Goal: Task Accomplishment & Management: Manage account settings

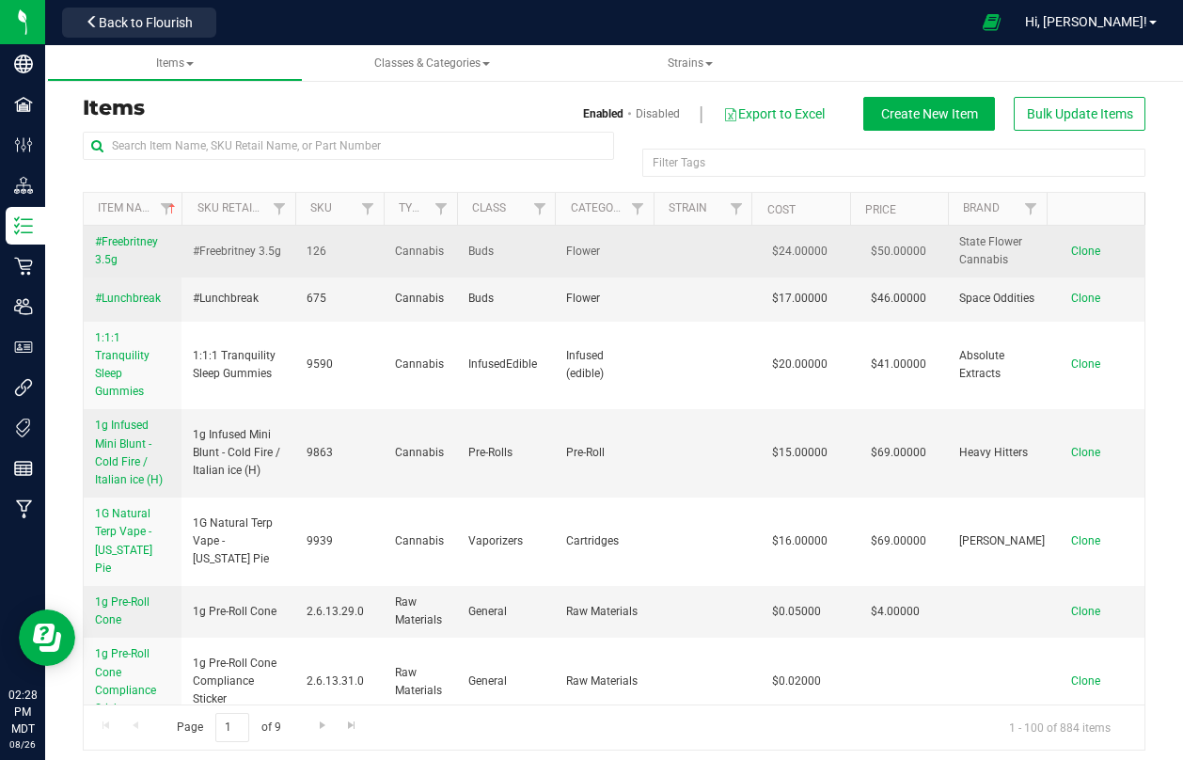
click at [135, 236] on span "#Freebritney 3.5g" at bounding box center [126, 250] width 63 height 31
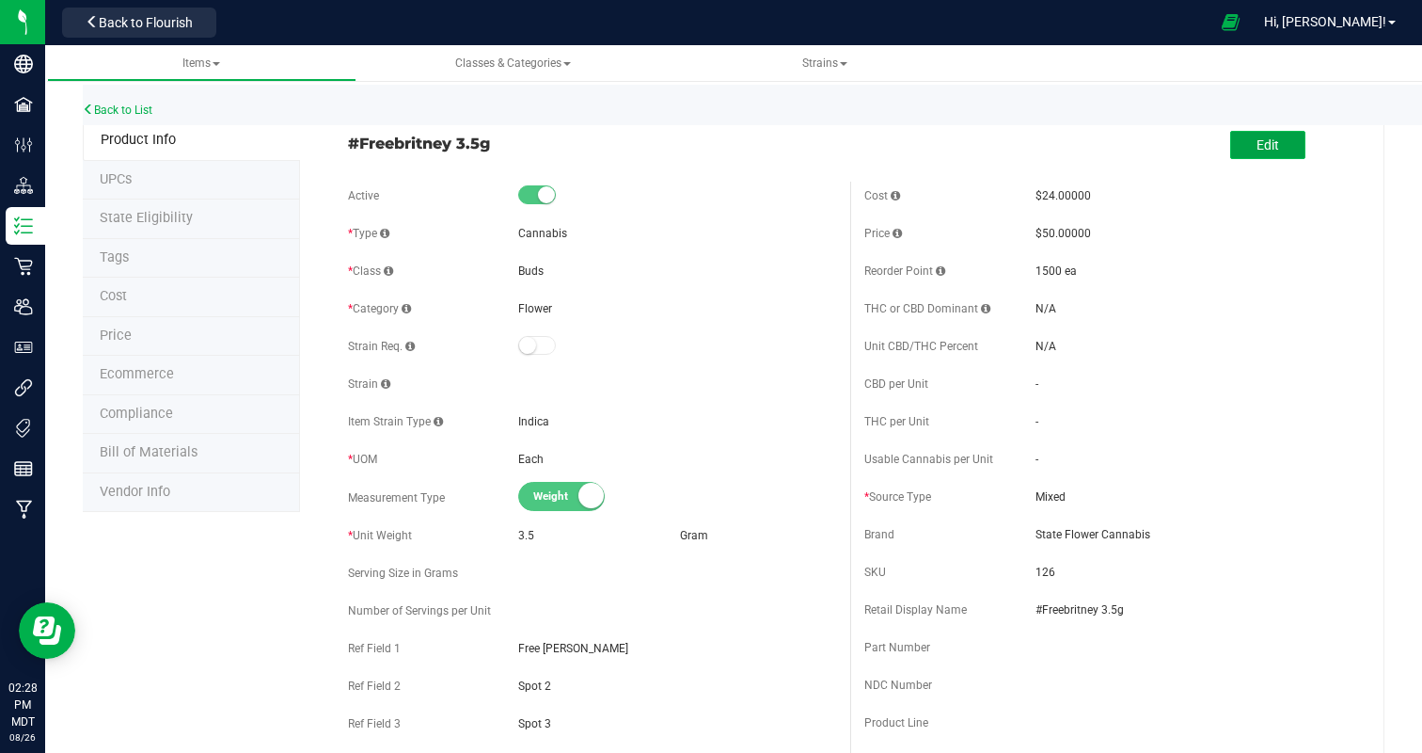
click at [1182, 143] on span "Edit" at bounding box center [1268, 144] width 23 height 15
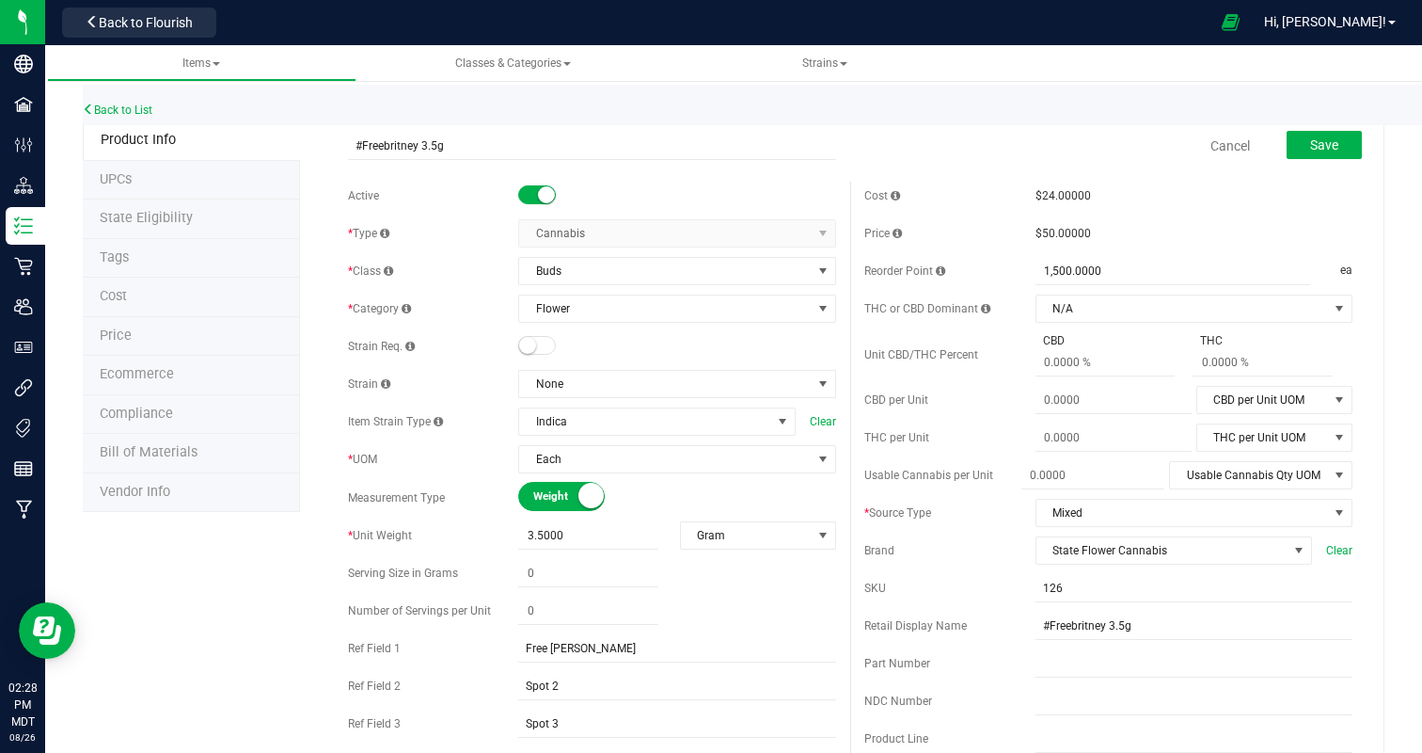
click at [129, 376] on span "Ecommerce" at bounding box center [137, 374] width 74 height 16
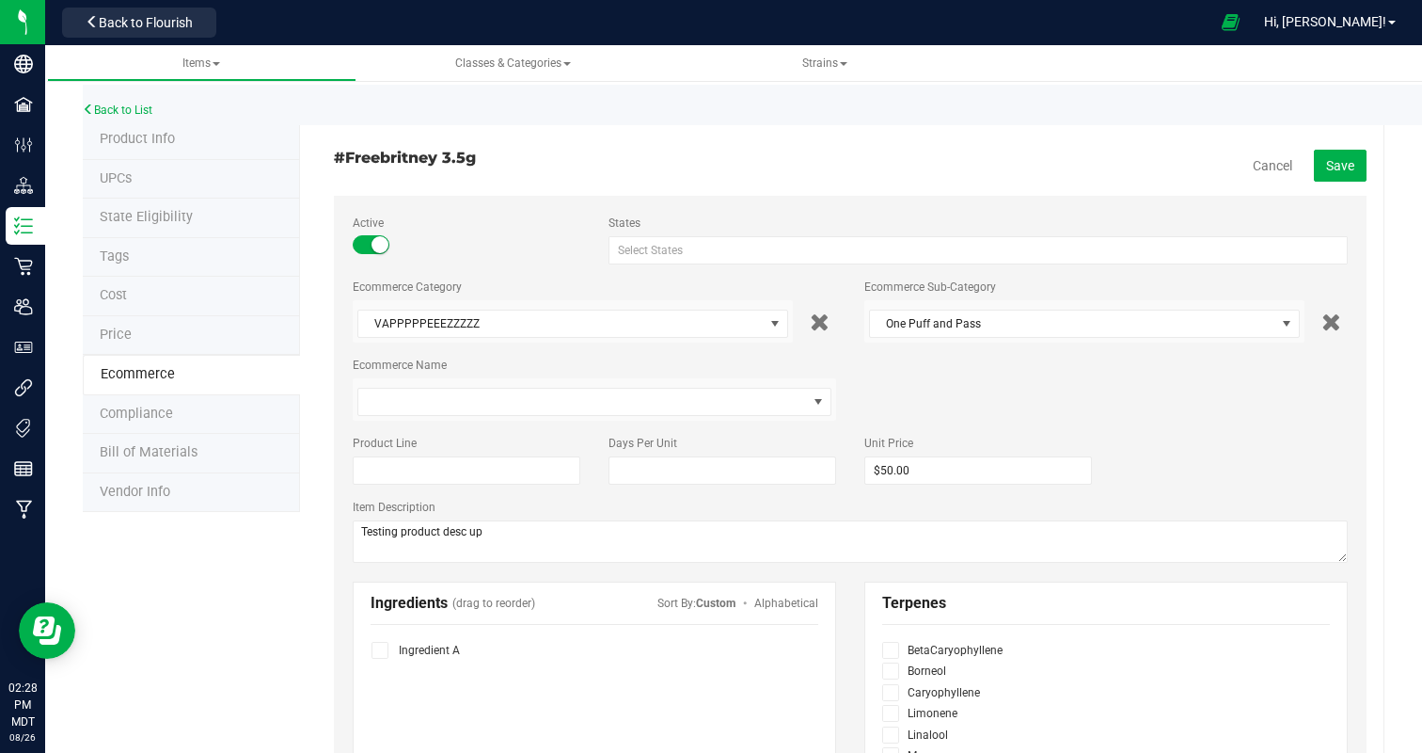
click at [372, 239] on span at bounding box center [372, 244] width 38 height 19
click at [1182, 163] on span "Save" at bounding box center [1340, 165] width 28 height 15
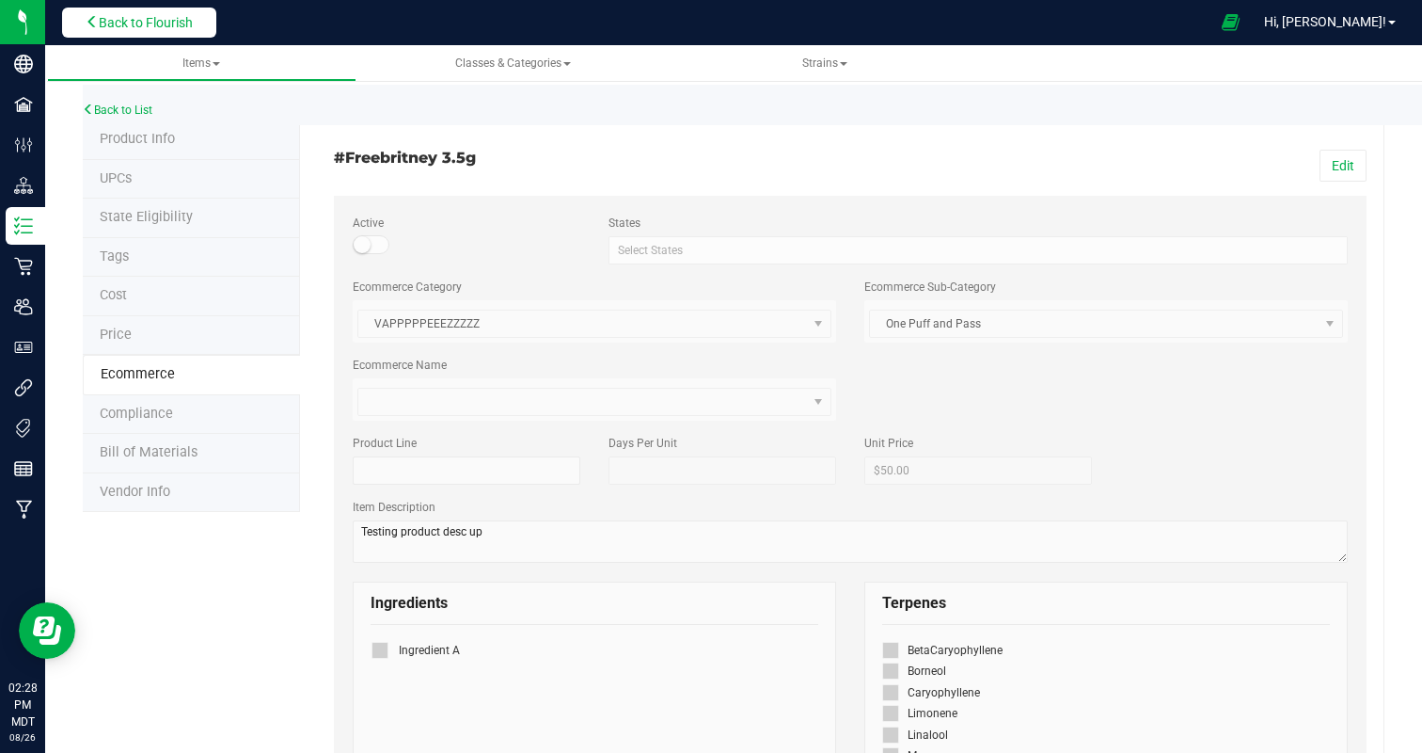
click at [104, 19] on span "Back to Flourish" at bounding box center [146, 22] width 94 height 15
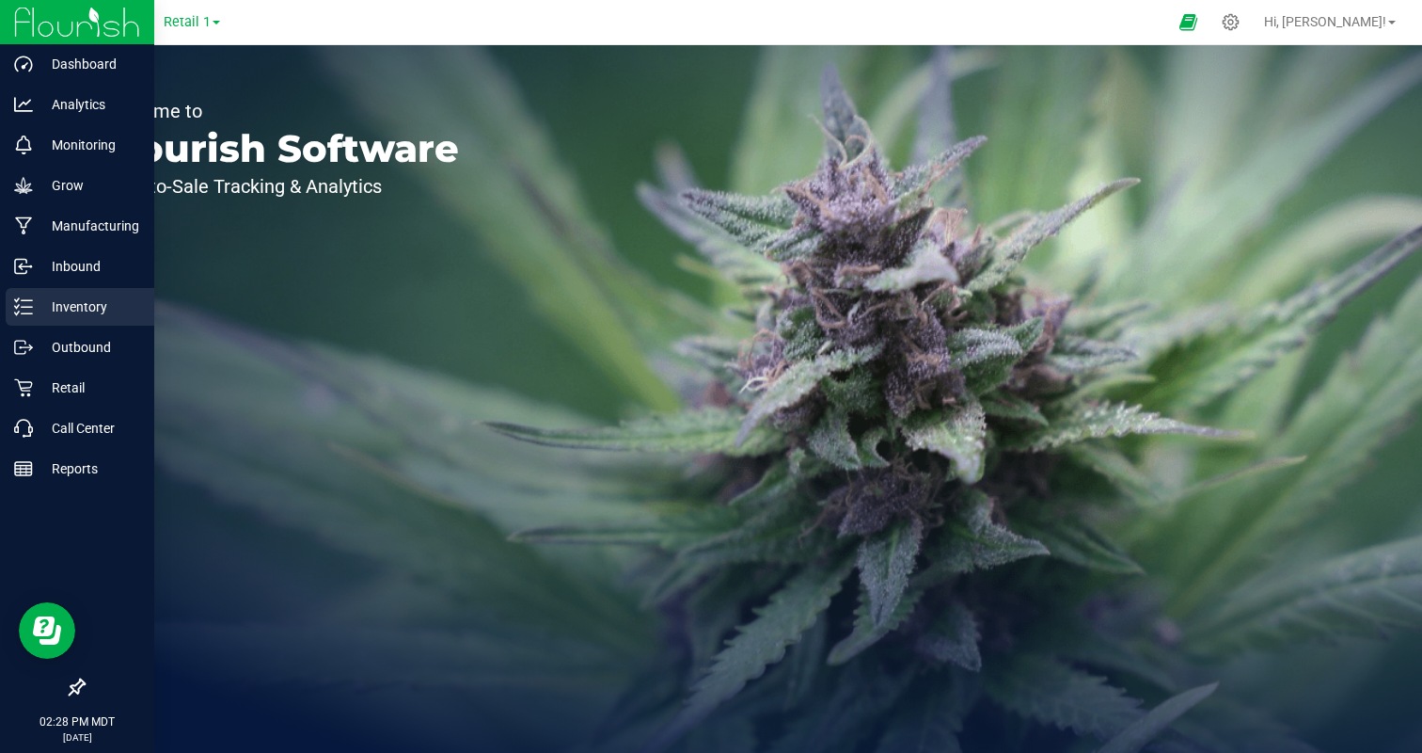
click at [80, 322] on div "Inventory" at bounding box center [80, 307] width 149 height 38
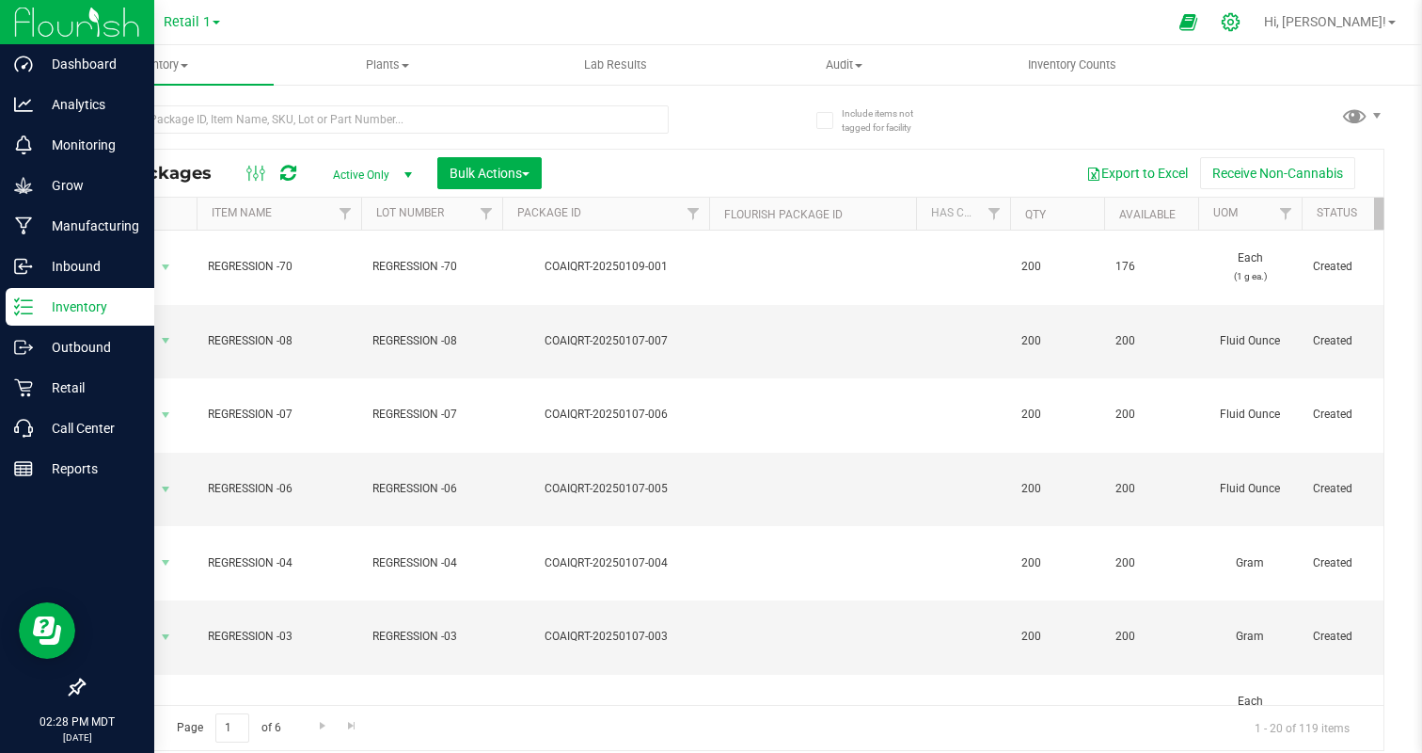
click at [1182, 16] on icon at bounding box center [1231, 22] width 18 height 18
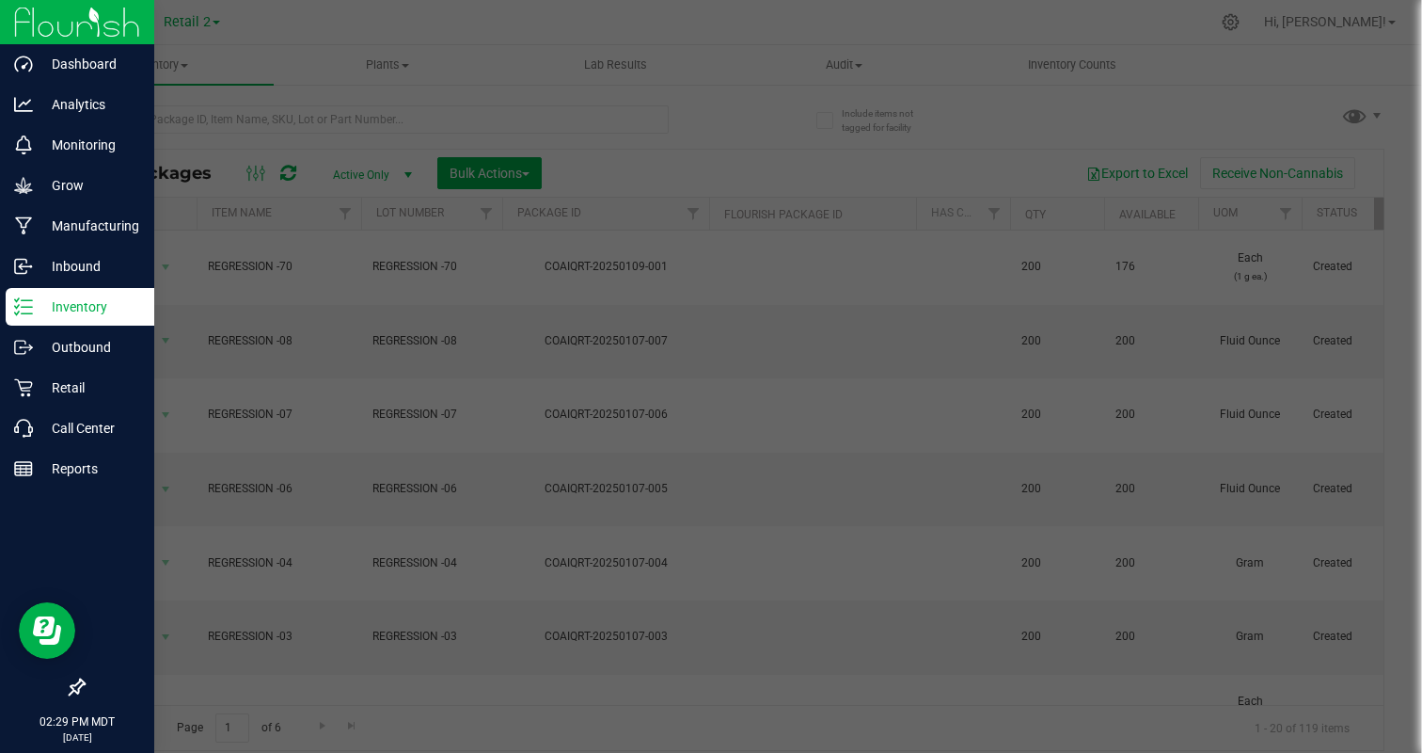
click at [108, 59] on div at bounding box center [711, 376] width 1422 height 753
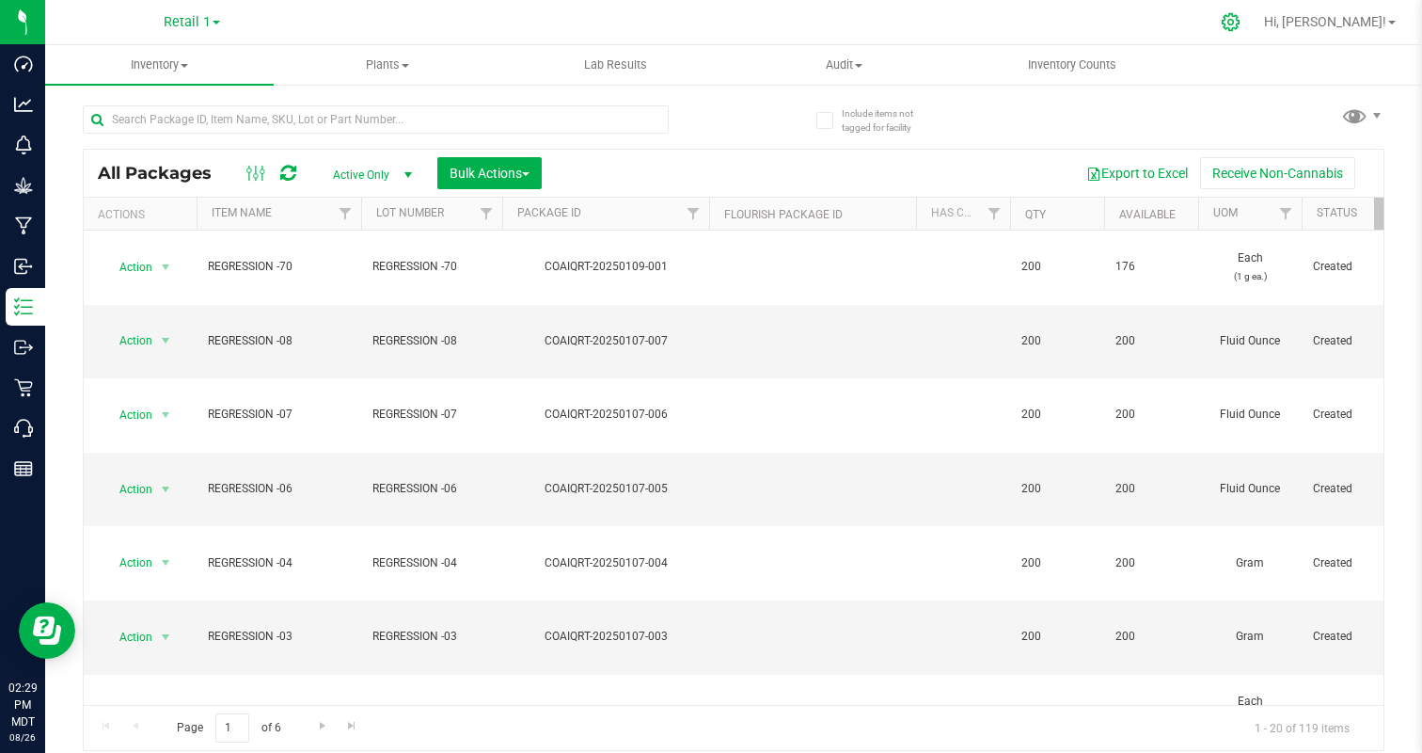
click at [1240, 20] on icon at bounding box center [1231, 22] width 18 height 18
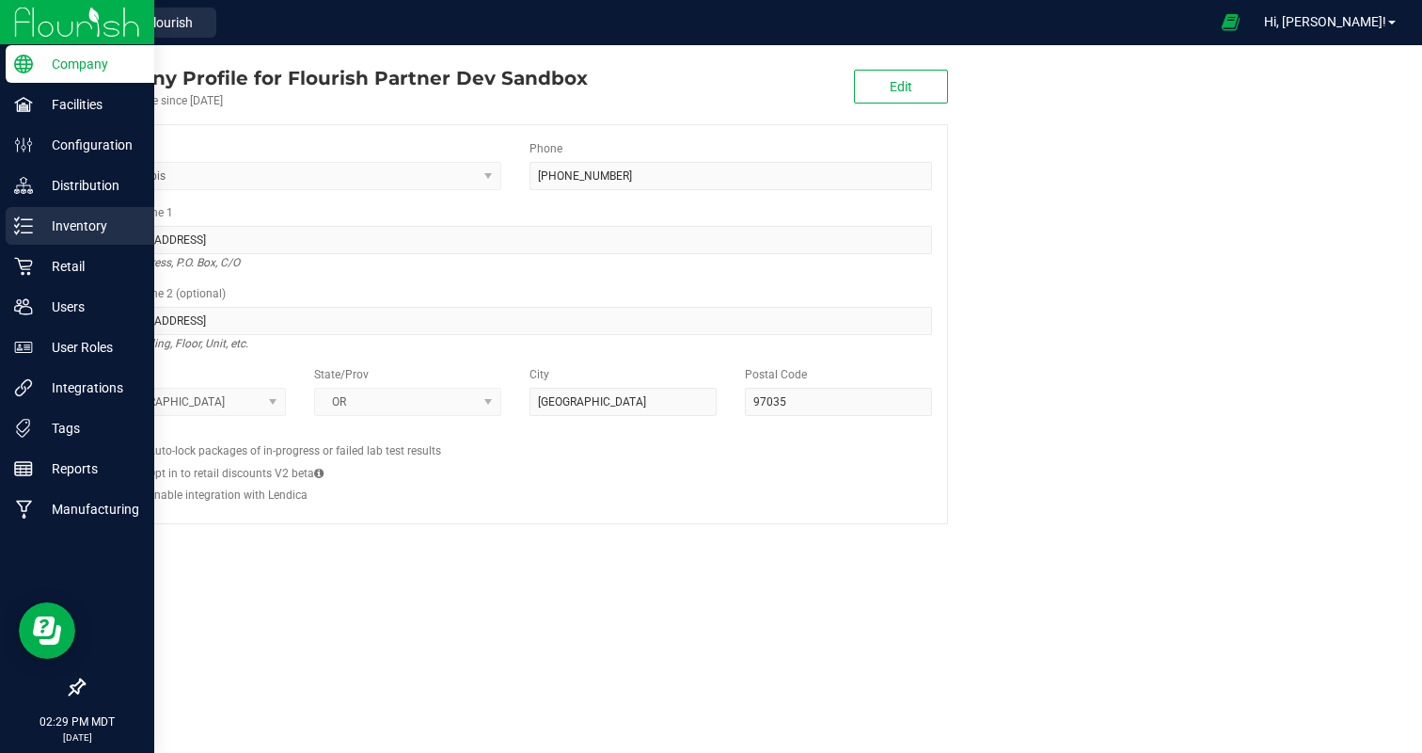
click at [85, 225] on p "Inventory" at bounding box center [89, 225] width 113 height 23
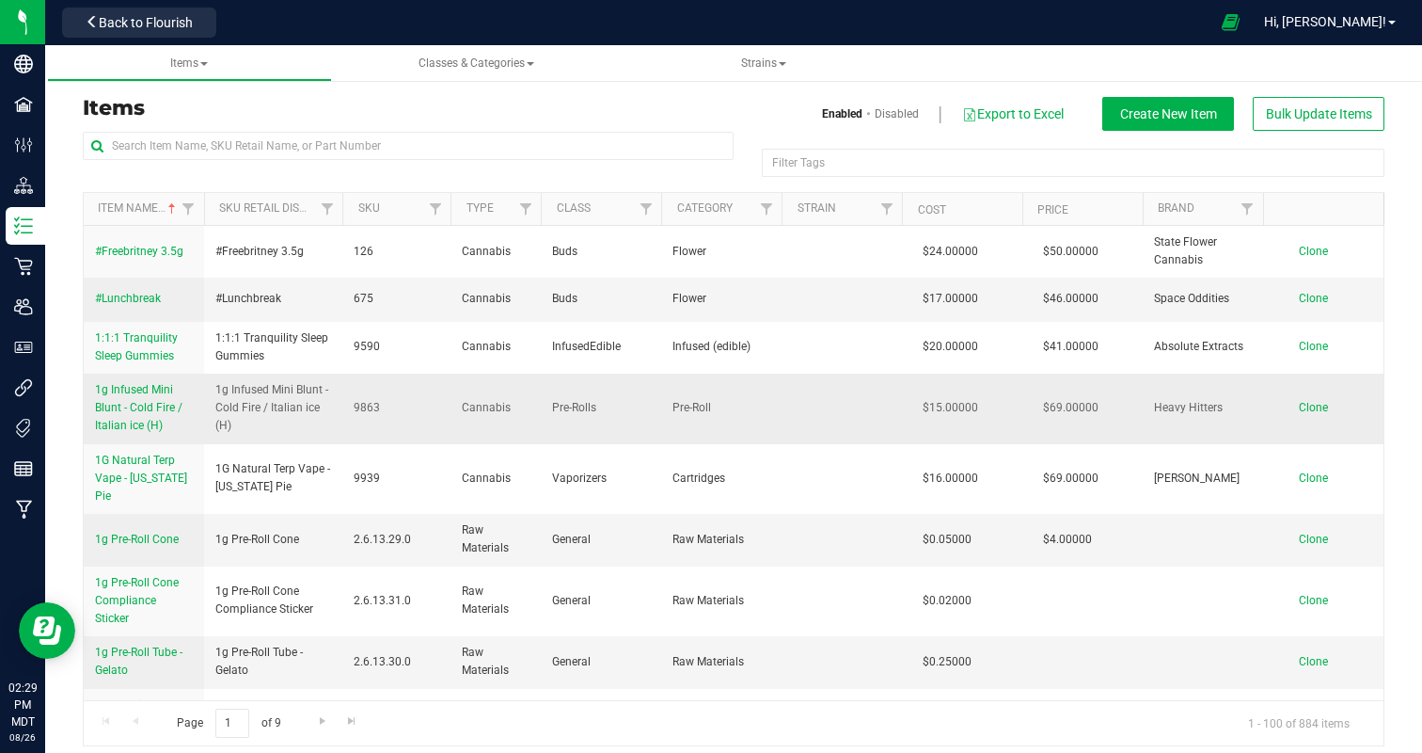
click at [120, 406] on span "1g Infused Mini Blunt - Cold Fire / Italian ice (H)" at bounding box center [138, 407] width 87 height 49
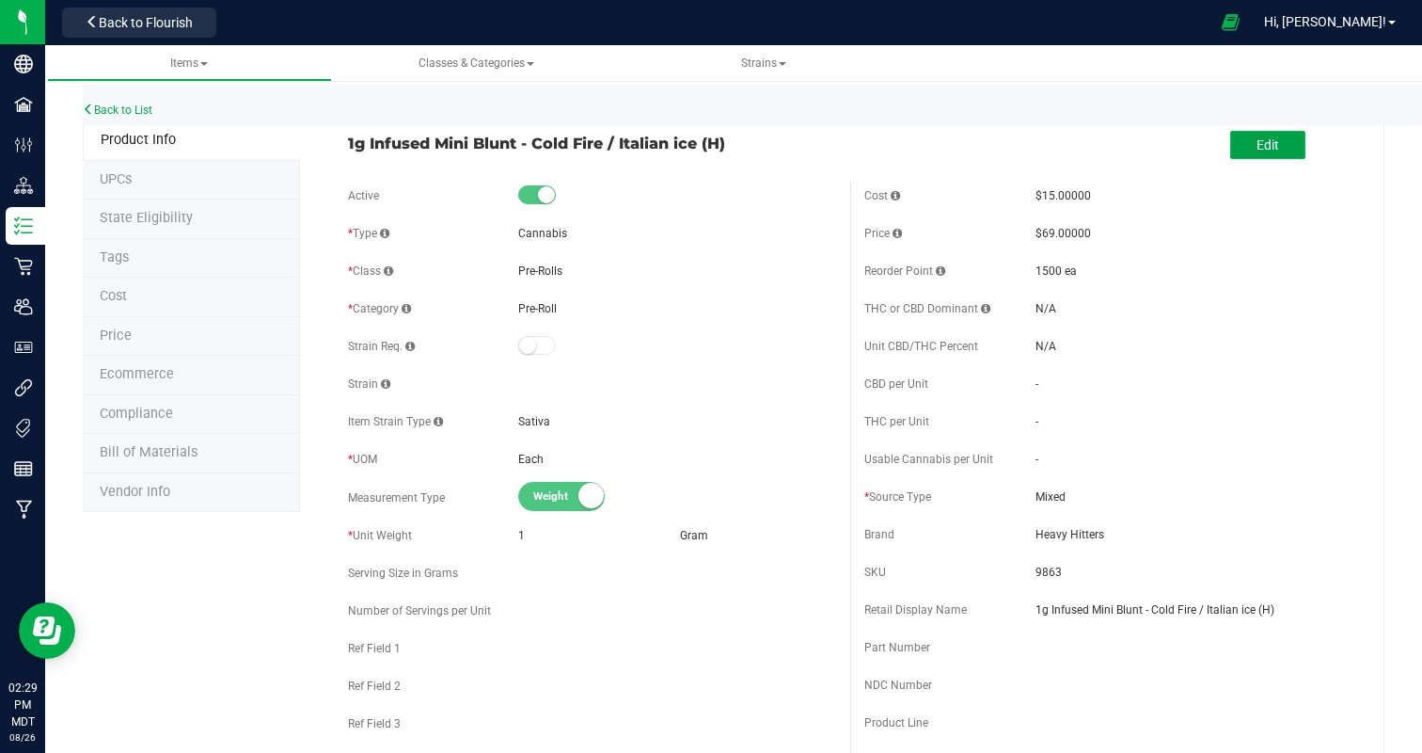
click at [1268, 150] on span "Edit" at bounding box center [1268, 144] width 23 height 15
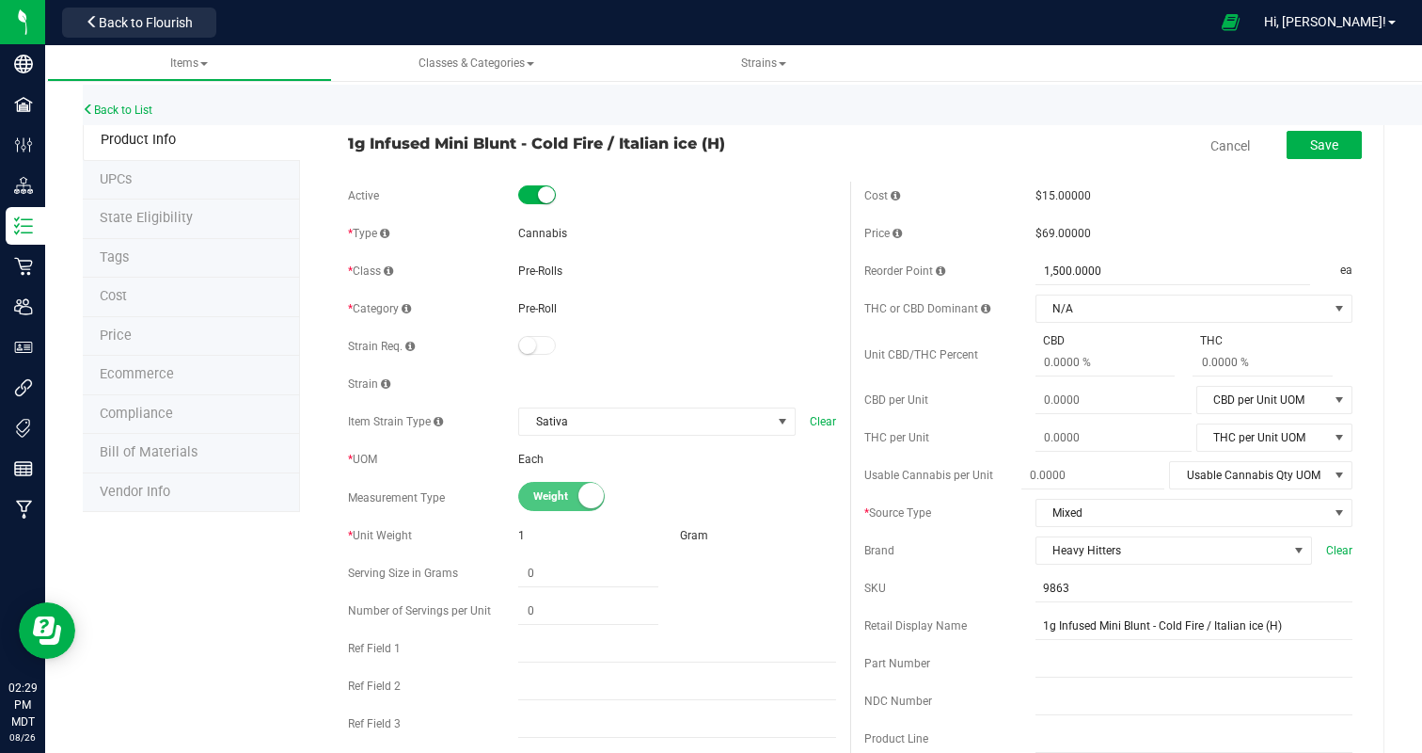
click at [129, 375] on span "Ecommerce" at bounding box center [137, 374] width 74 height 16
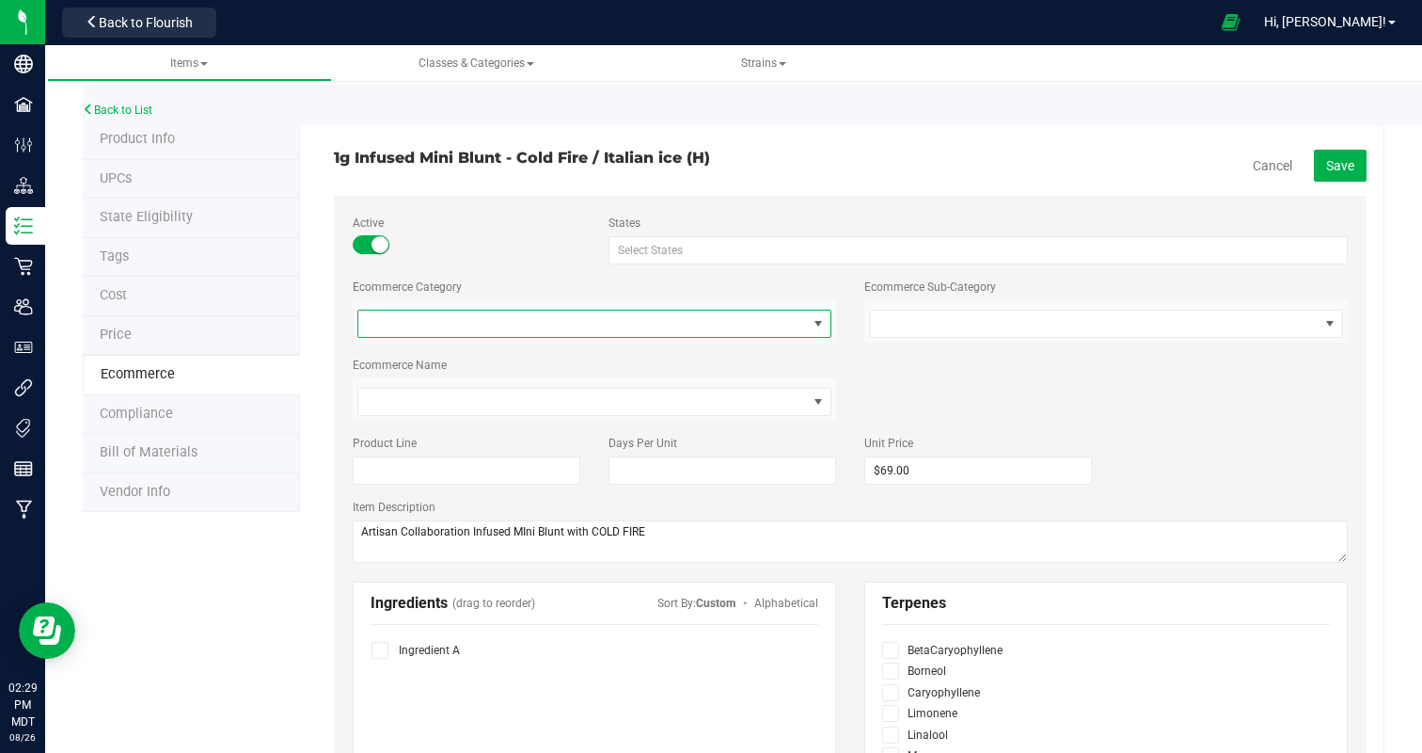
click at [429, 327] on span at bounding box center [582, 323] width 449 height 26
click at [487, 438] on label "Product Line" at bounding box center [467, 443] width 228 height 17
click at [475, 393] on span at bounding box center [582, 401] width 449 height 26
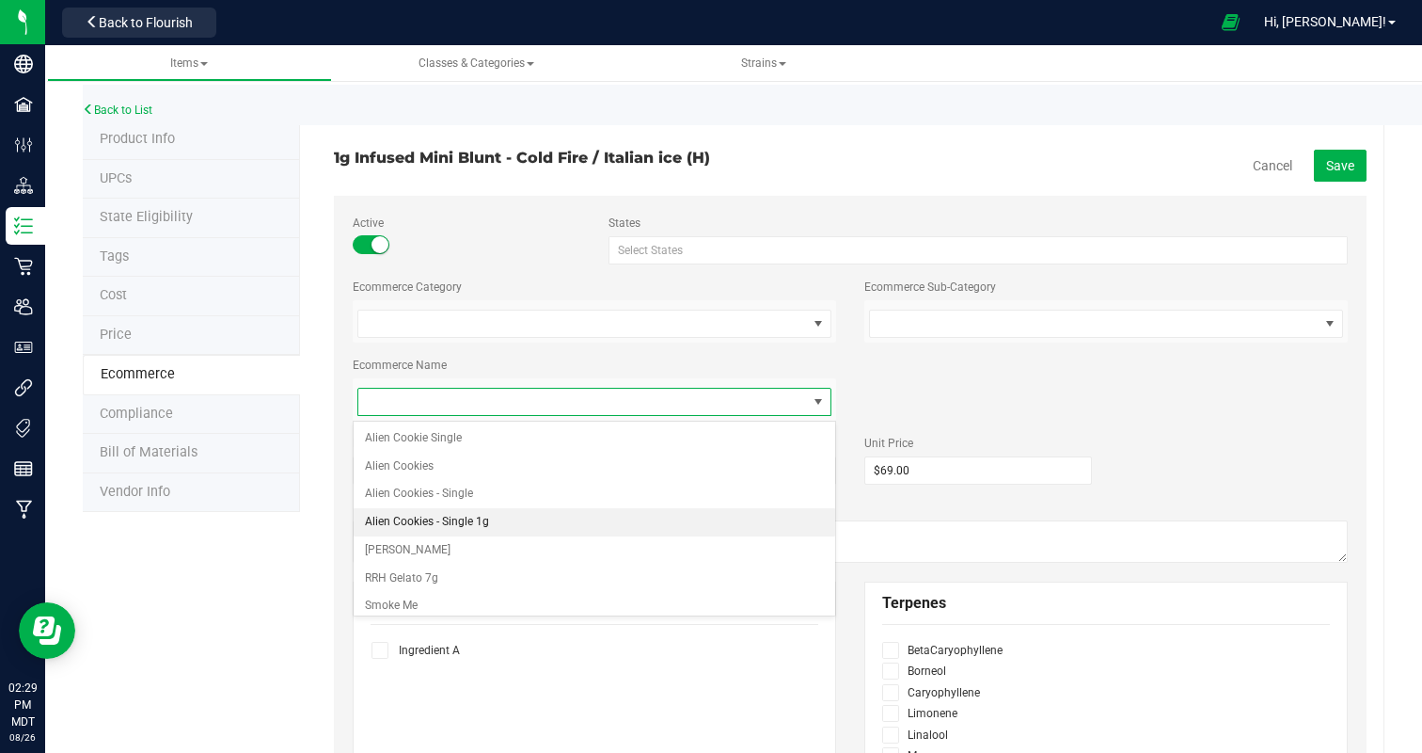
scroll to position [35, 0]
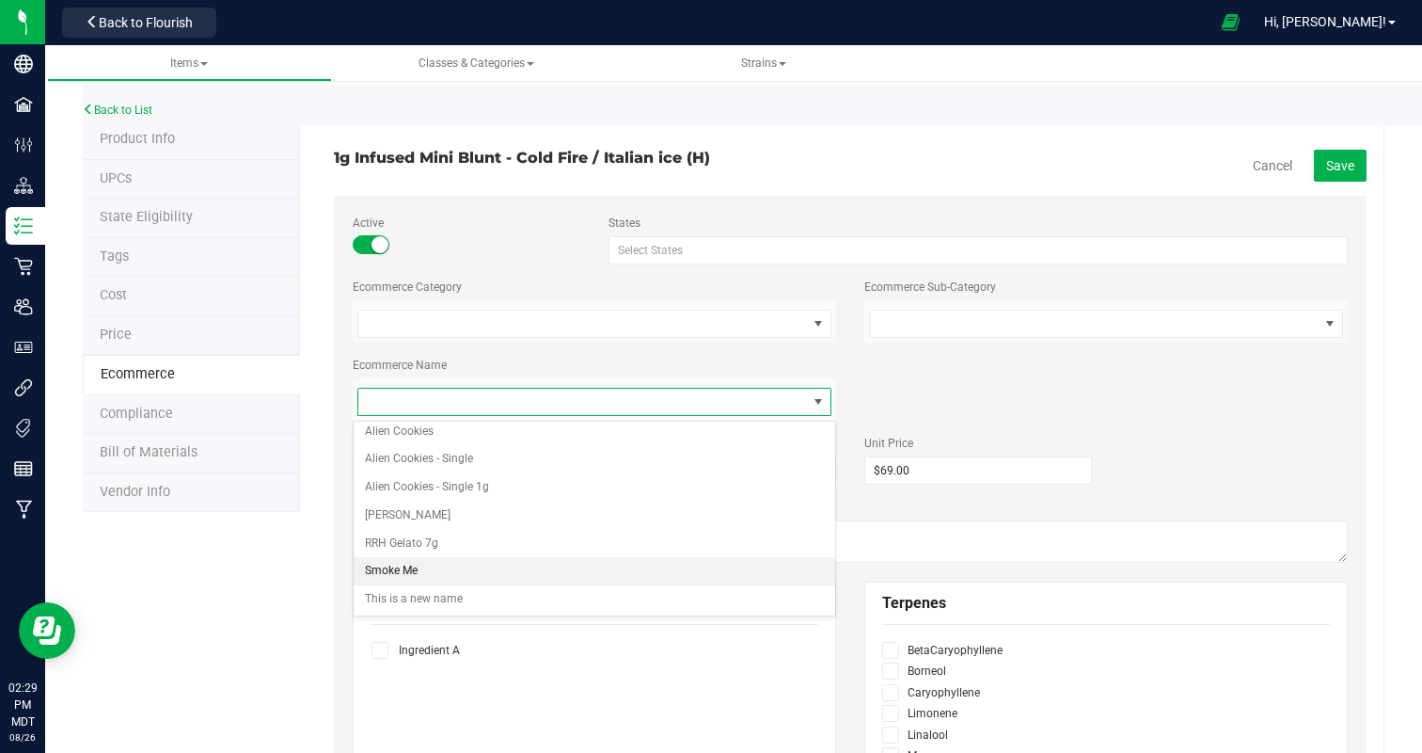
click at [447, 578] on li "Smoke Me" at bounding box center [595, 571] width 482 height 28
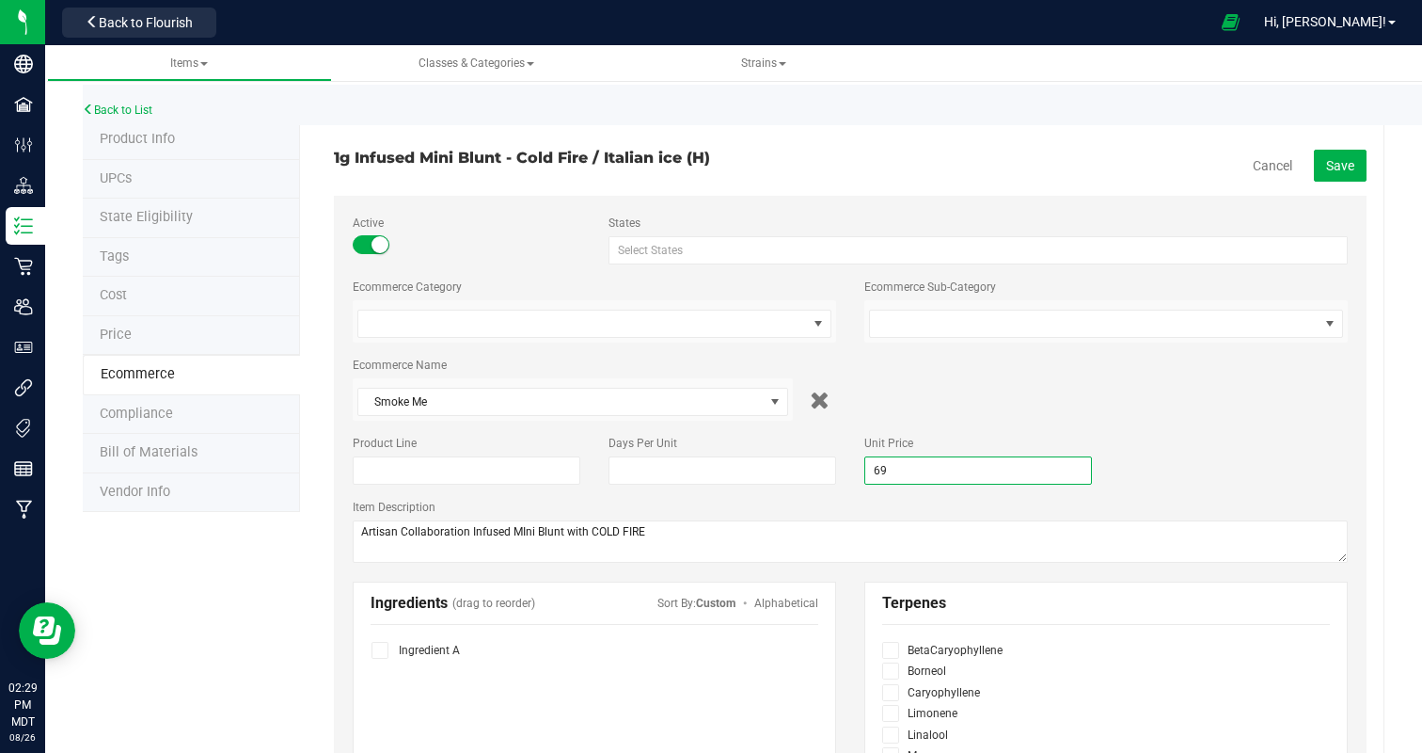
click at [891, 462] on span "$69.00 69" at bounding box center [978, 470] width 228 height 28
click at [891, 462] on input "69" at bounding box center [978, 470] width 226 height 26
type input "169.00"
type input "$169.00"
click at [1124, 398] on div "Ecommerce Name Smoke Me Alien Cookie Single Alien Cookies Alien Cookies - Singl…" at bounding box center [850, 389] width 1023 height 64
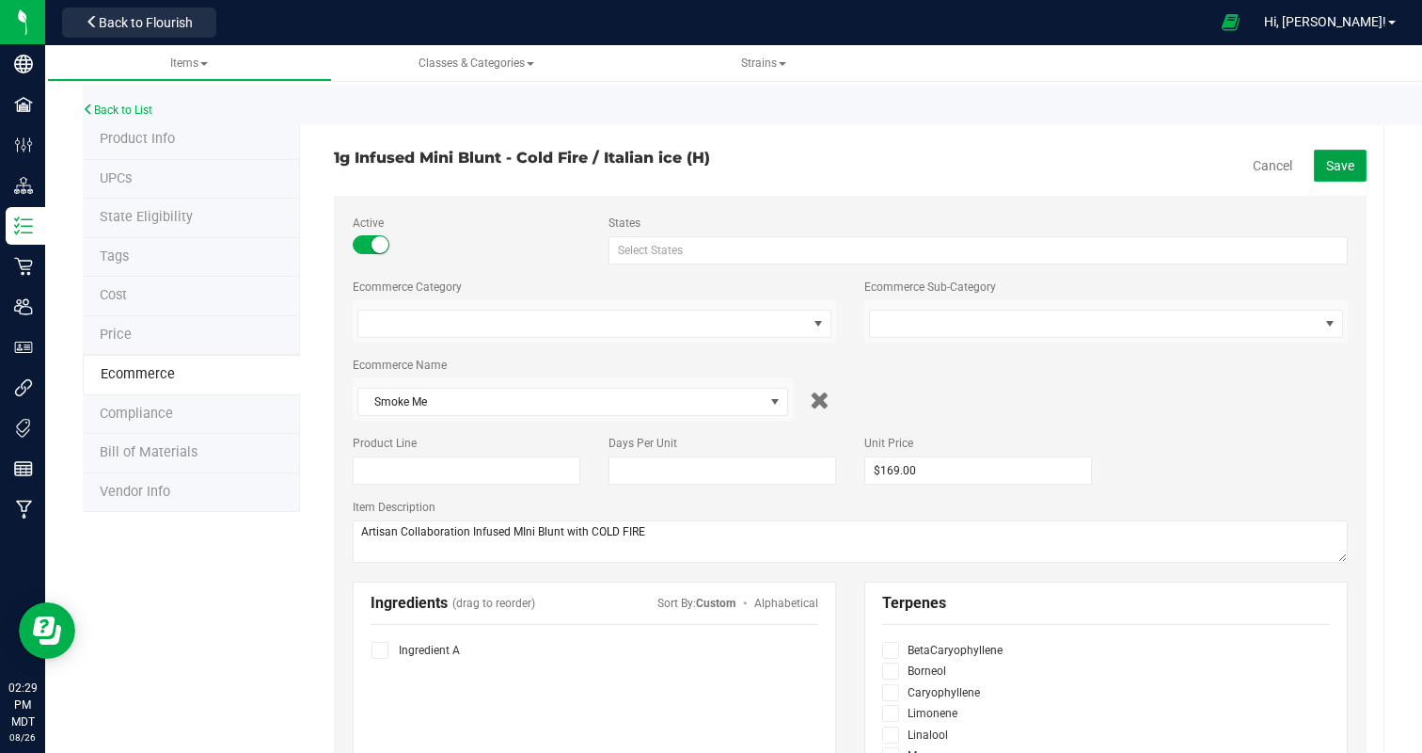
click at [1350, 160] on span "Save" at bounding box center [1340, 165] width 28 height 15
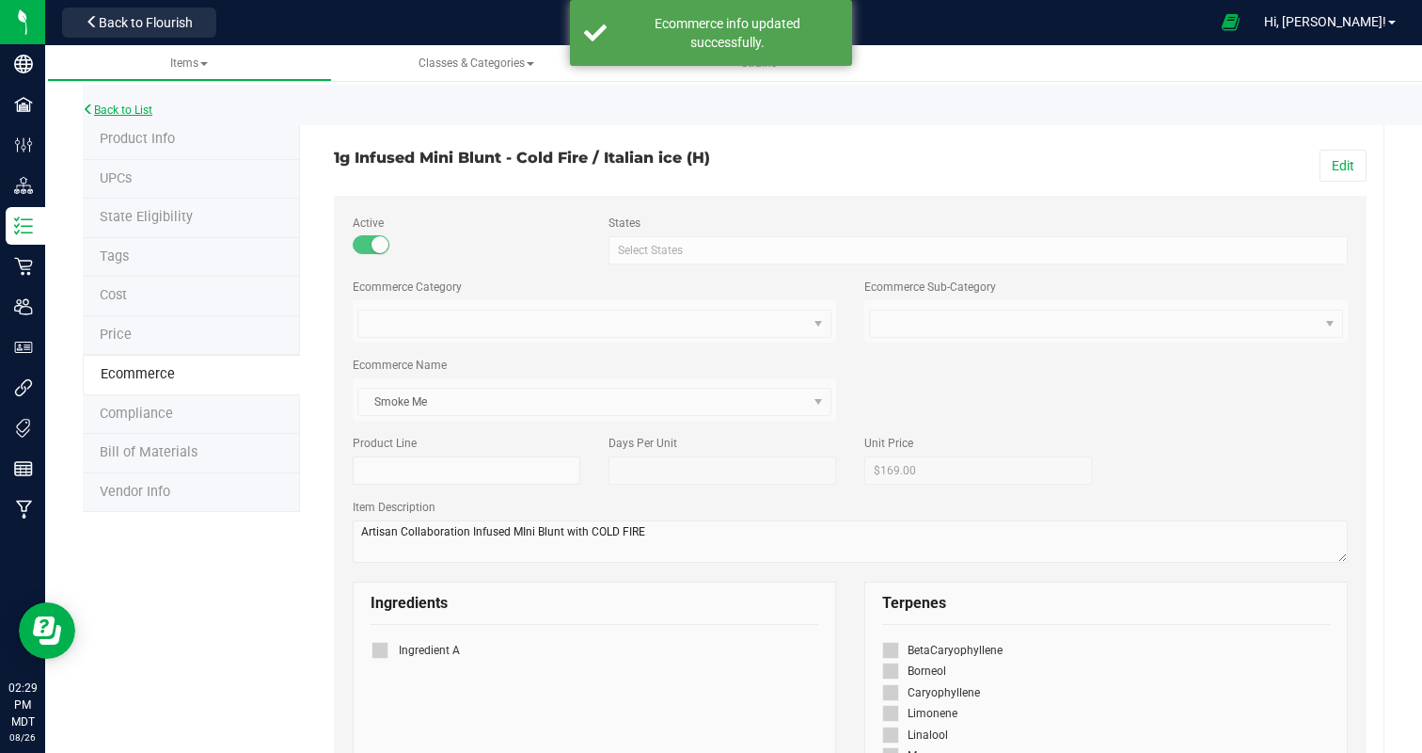
click at [123, 110] on link "Back to List" at bounding box center [118, 109] width 70 height 13
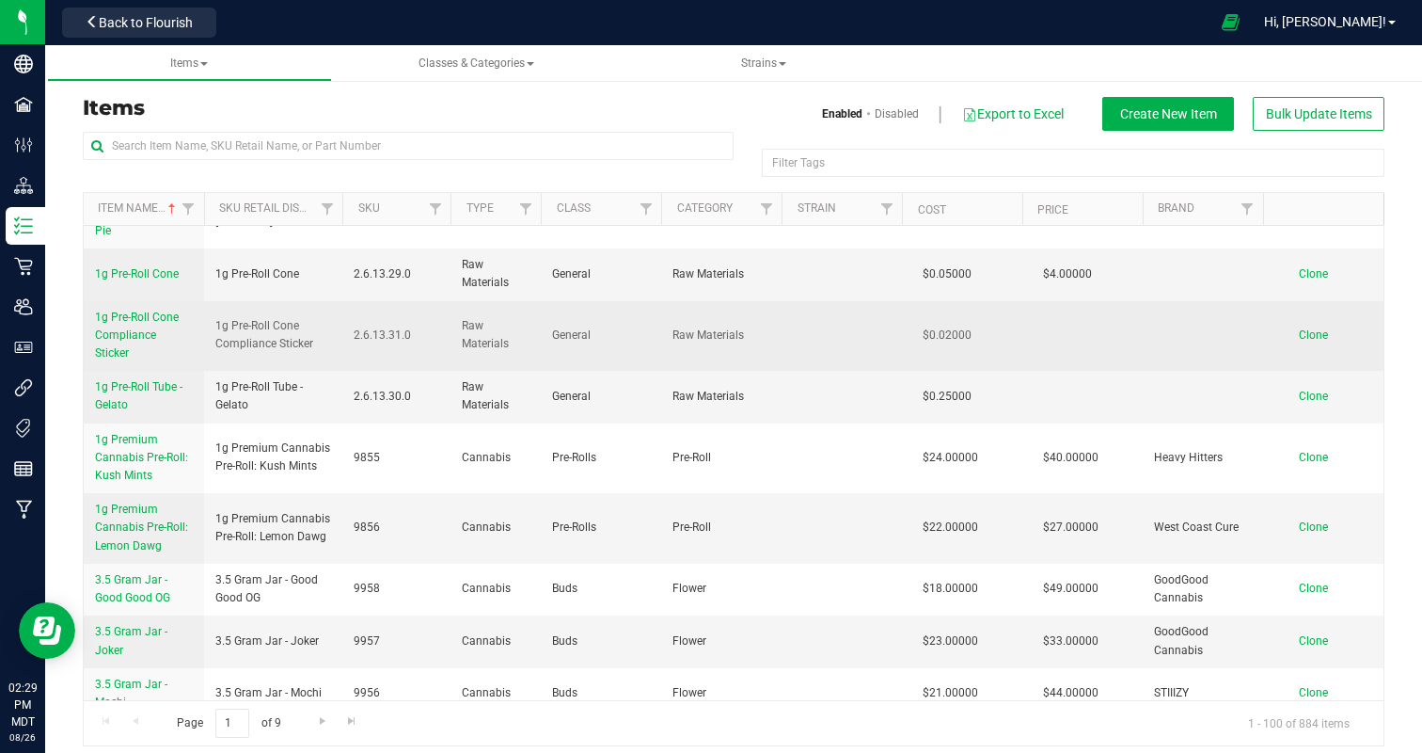
scroll to position [266, 0]
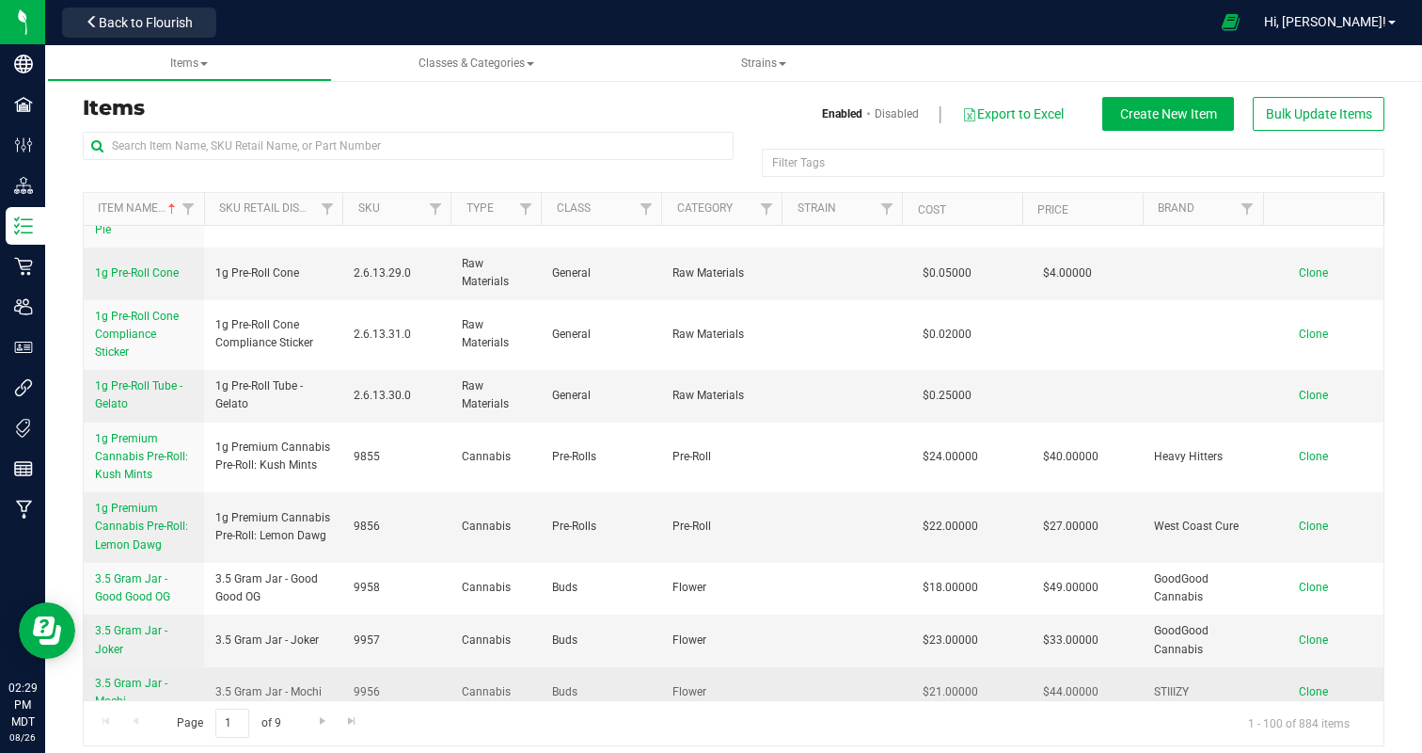
click at [130, 676] on span "3.5 Gram Jar - Mochi" at bounding box center [131, 691] width 72 height 31
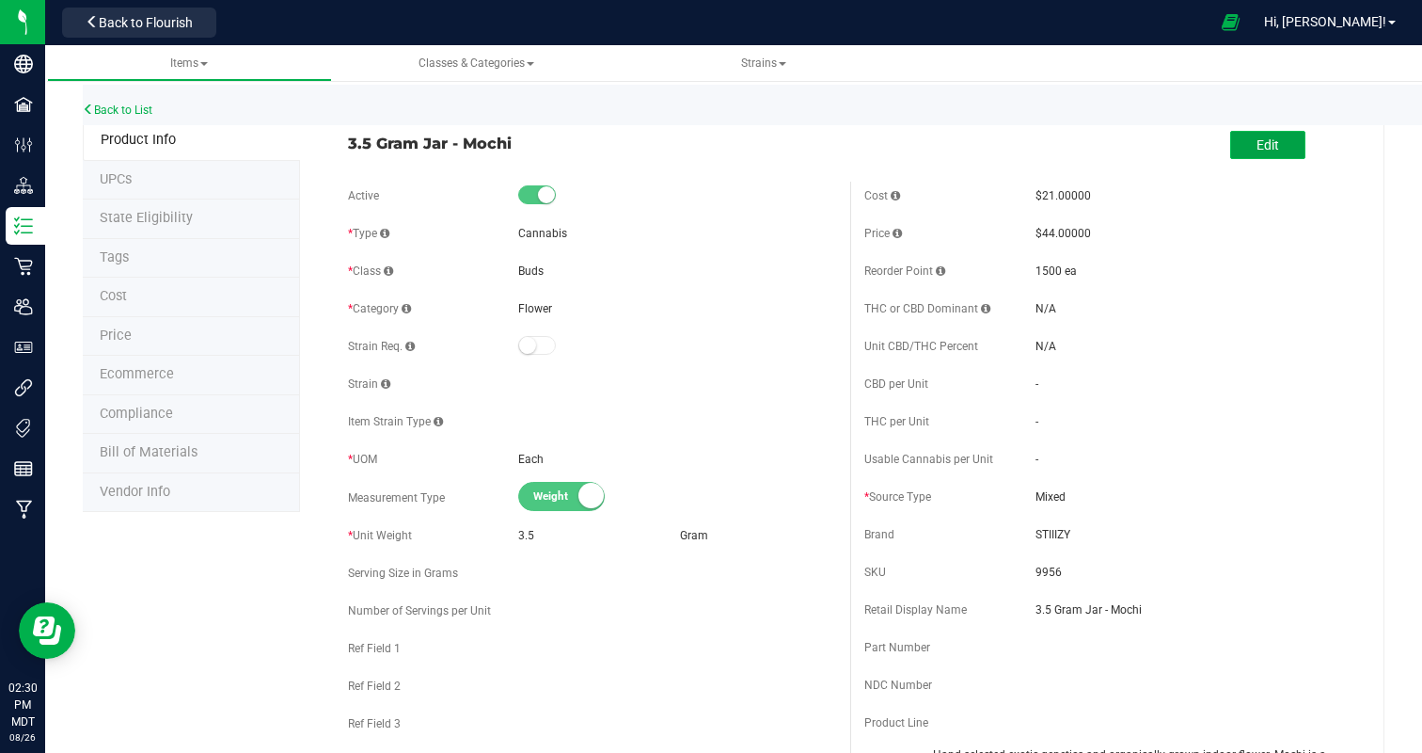
click at [1275, 137] on span "Edit" at bounding box center [1268, 144] width 23 height 15
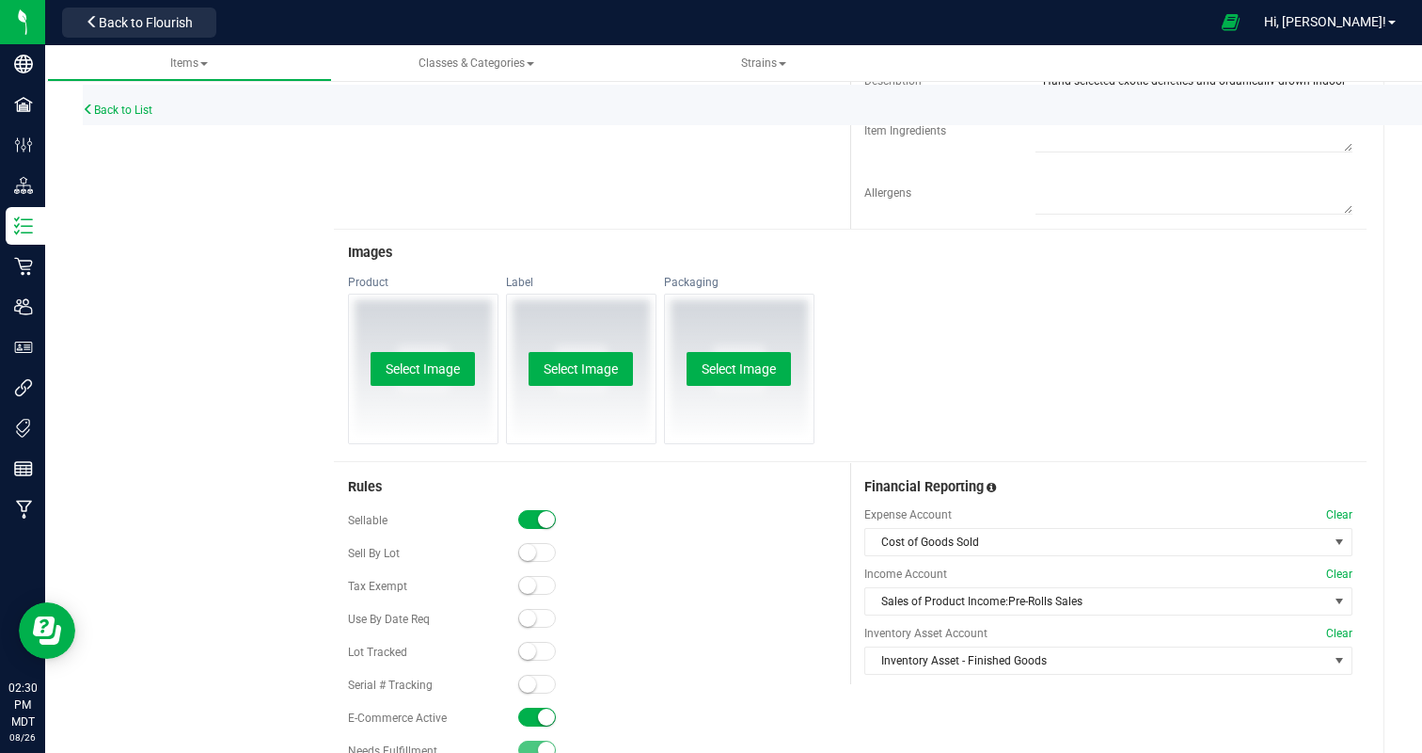
scroll to position [699, 0]
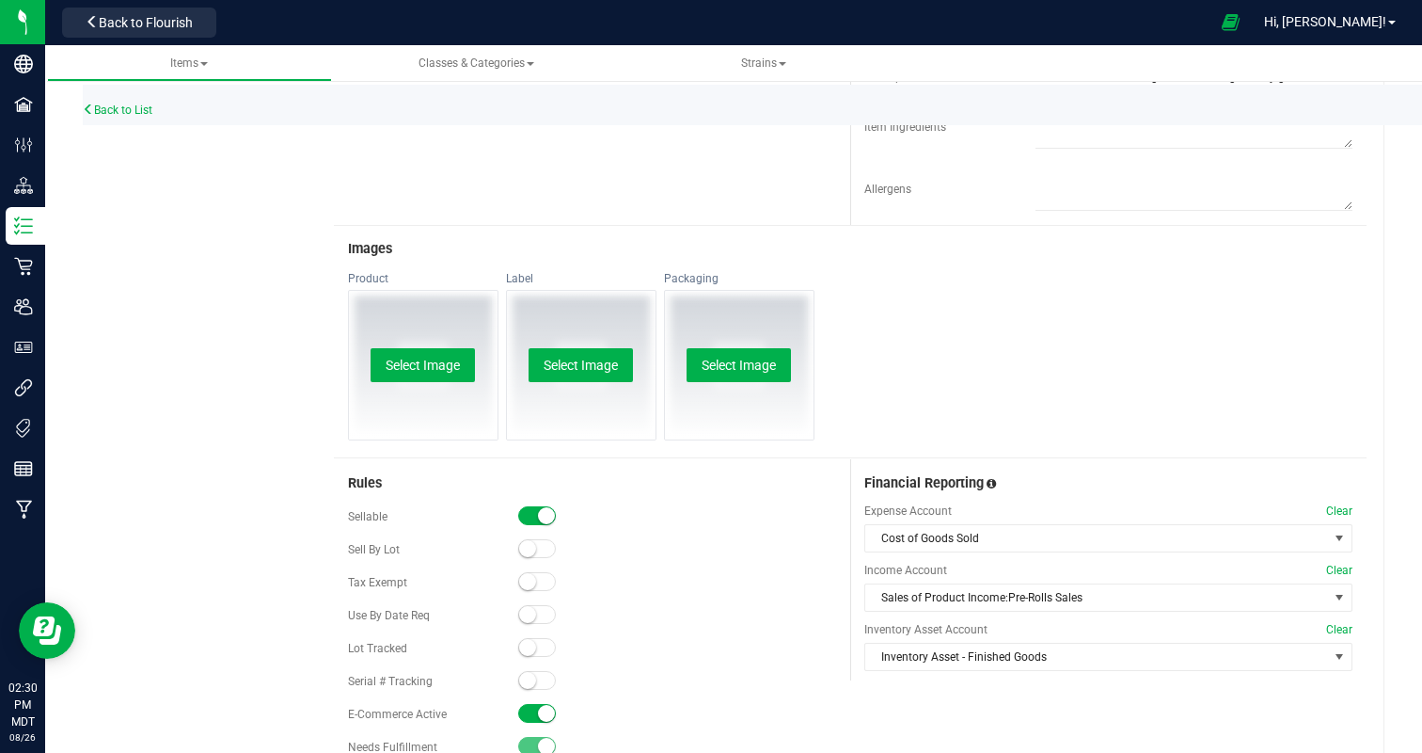
click at [545, 512] on small at bounding box center [546, 515] width 17 height 17
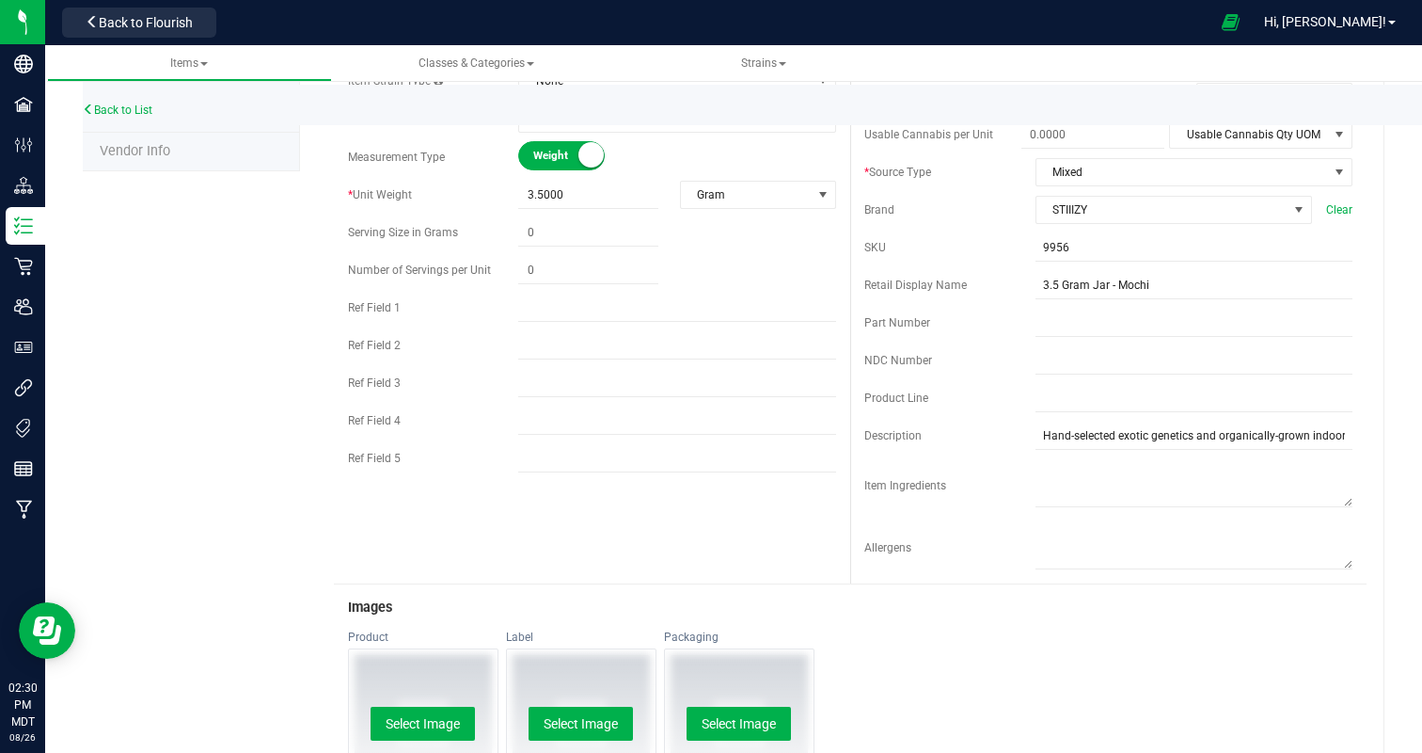
scroll to position [0, 0]
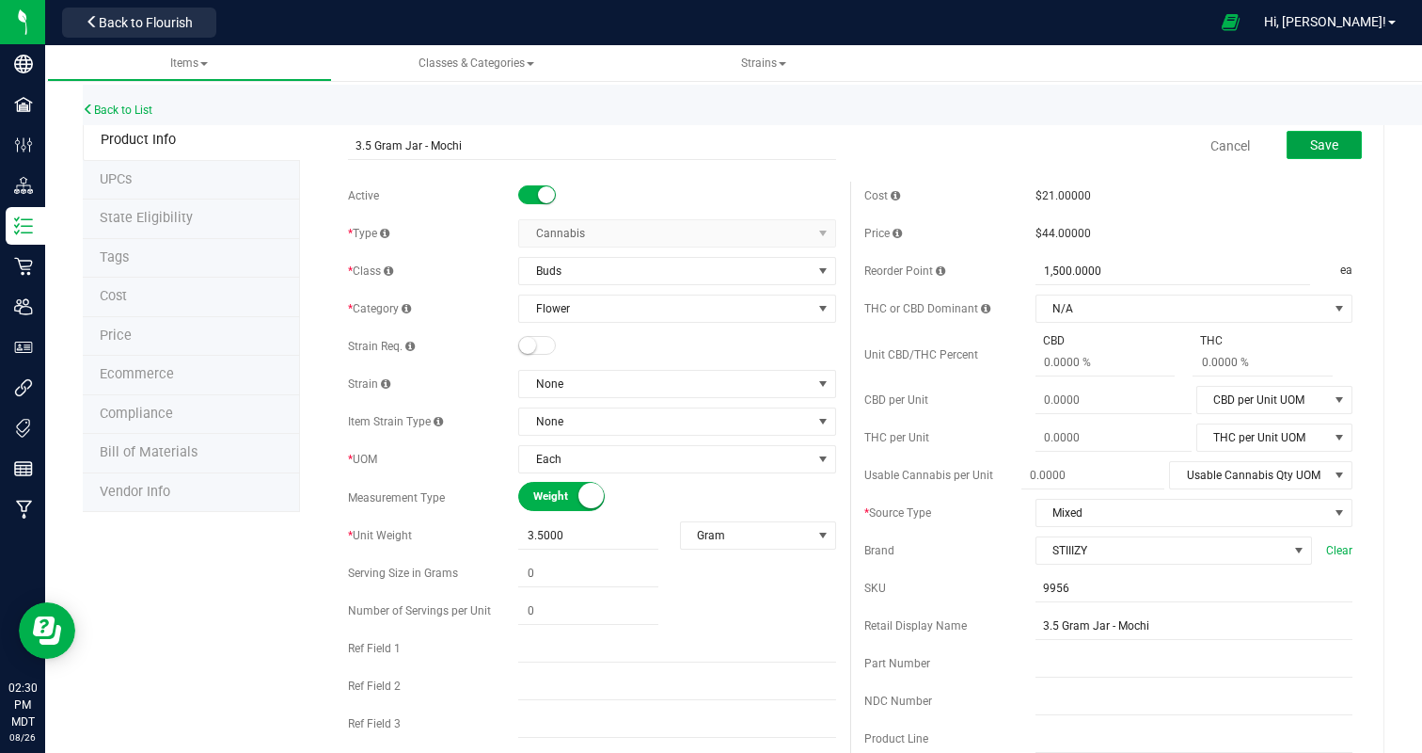
click at [1332, 147] on span "Save" at bounding box center [1324, 144] width 28 height 15
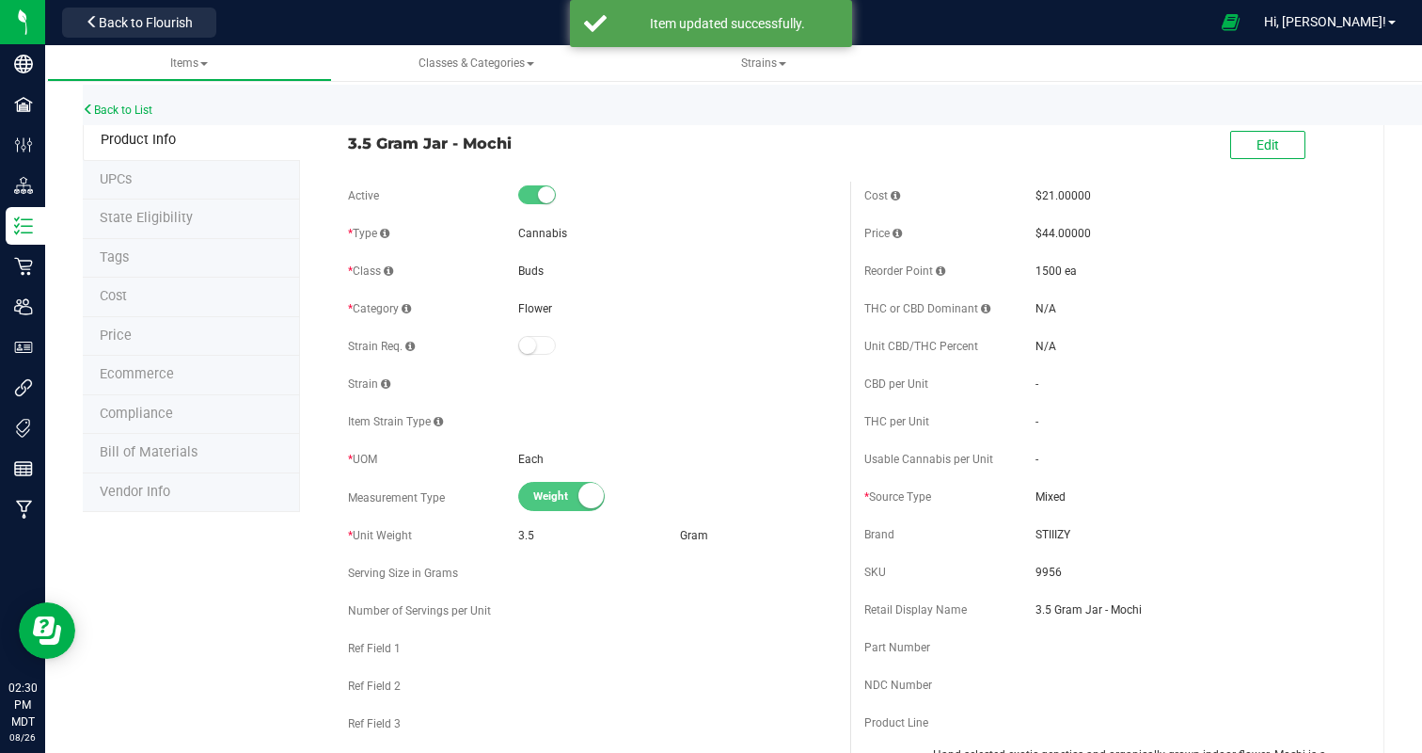
click at [138, 366] on span "Ecommerce" at bounding box center [137, 374] width 74 height 16
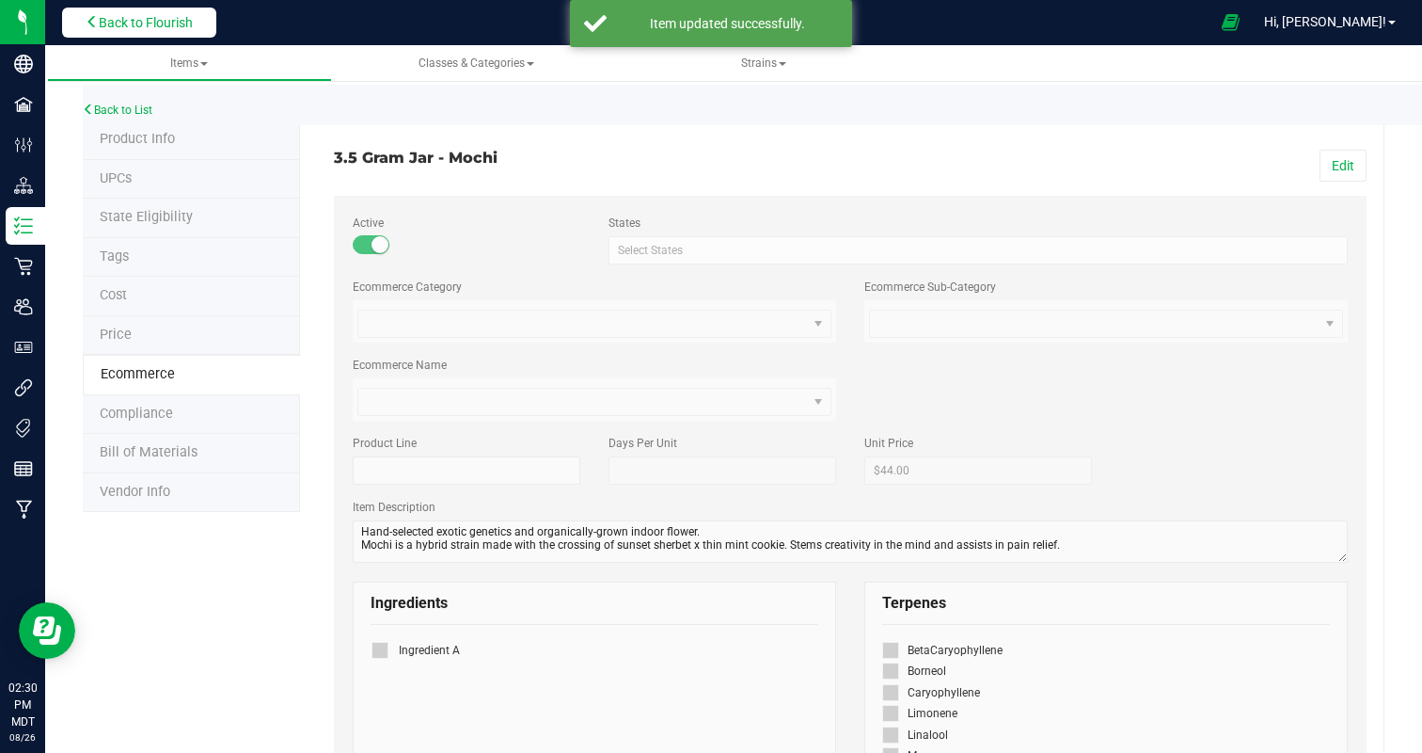
click at [132, 26] on span "Back to Flourish" at bounding box center [146, 22] width 94 height 15
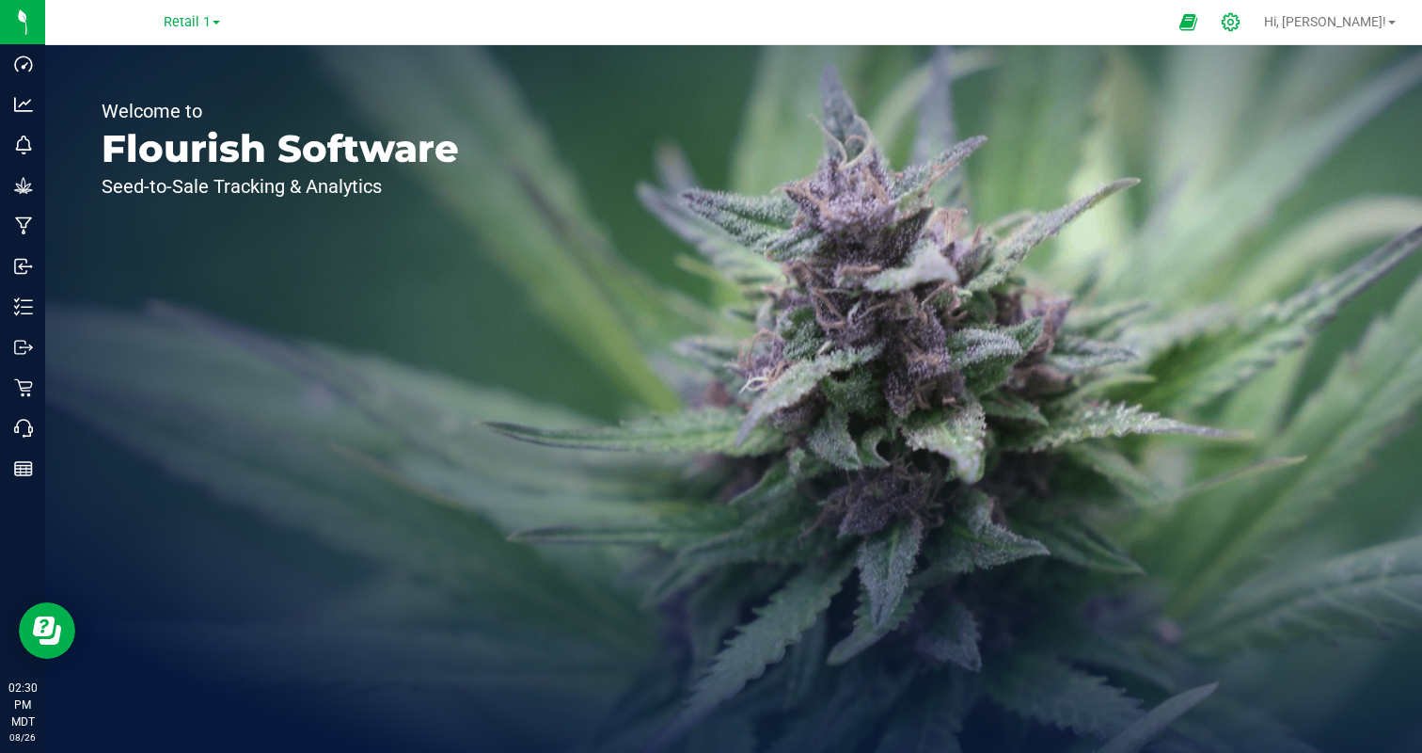
click at [1255, 9] on div at bounding box center [1231, 22] width 47 height 40
click at [1241, 23] on icon at bounding box center [1231, 22] width 20 height 20
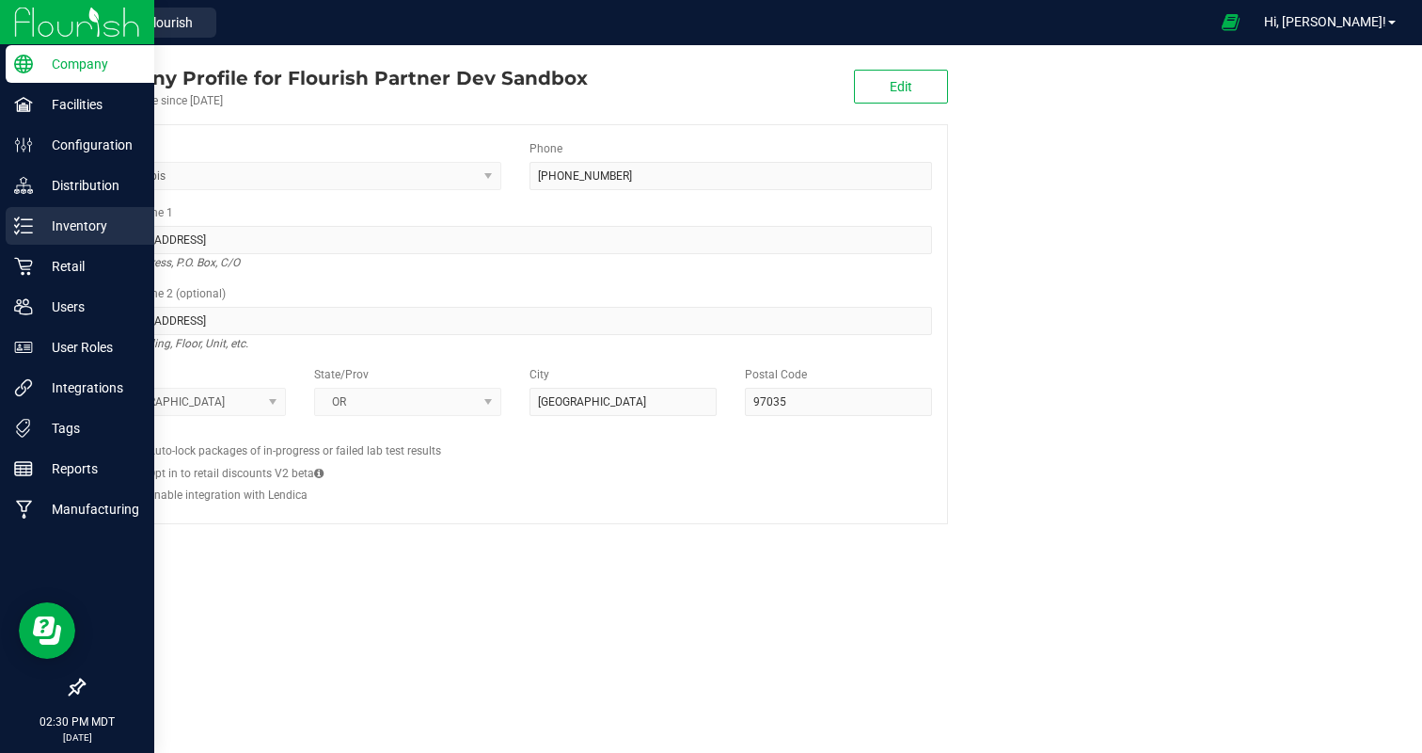
click at [106, 207] on div "Inventory" at bounding box center [80, 226] width 149 height 38
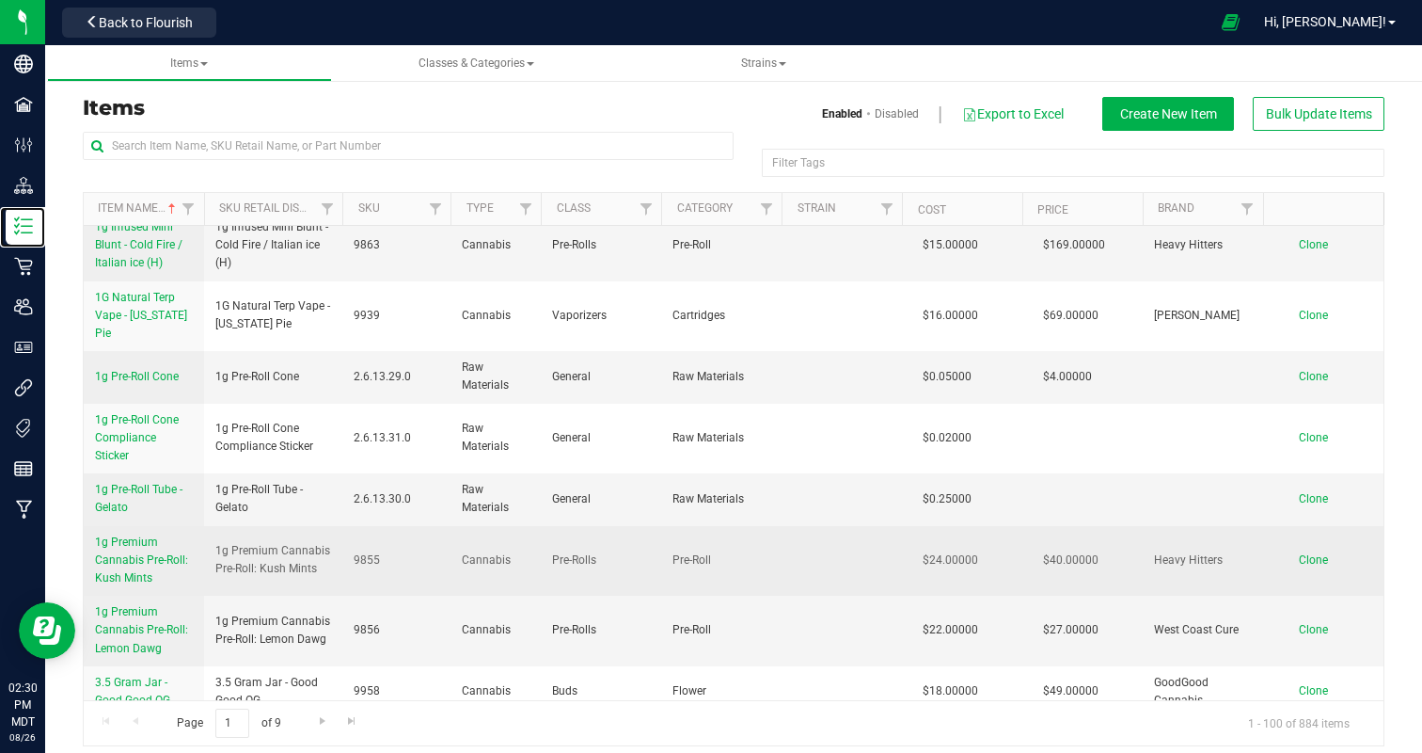
scroll to position [92, 0]
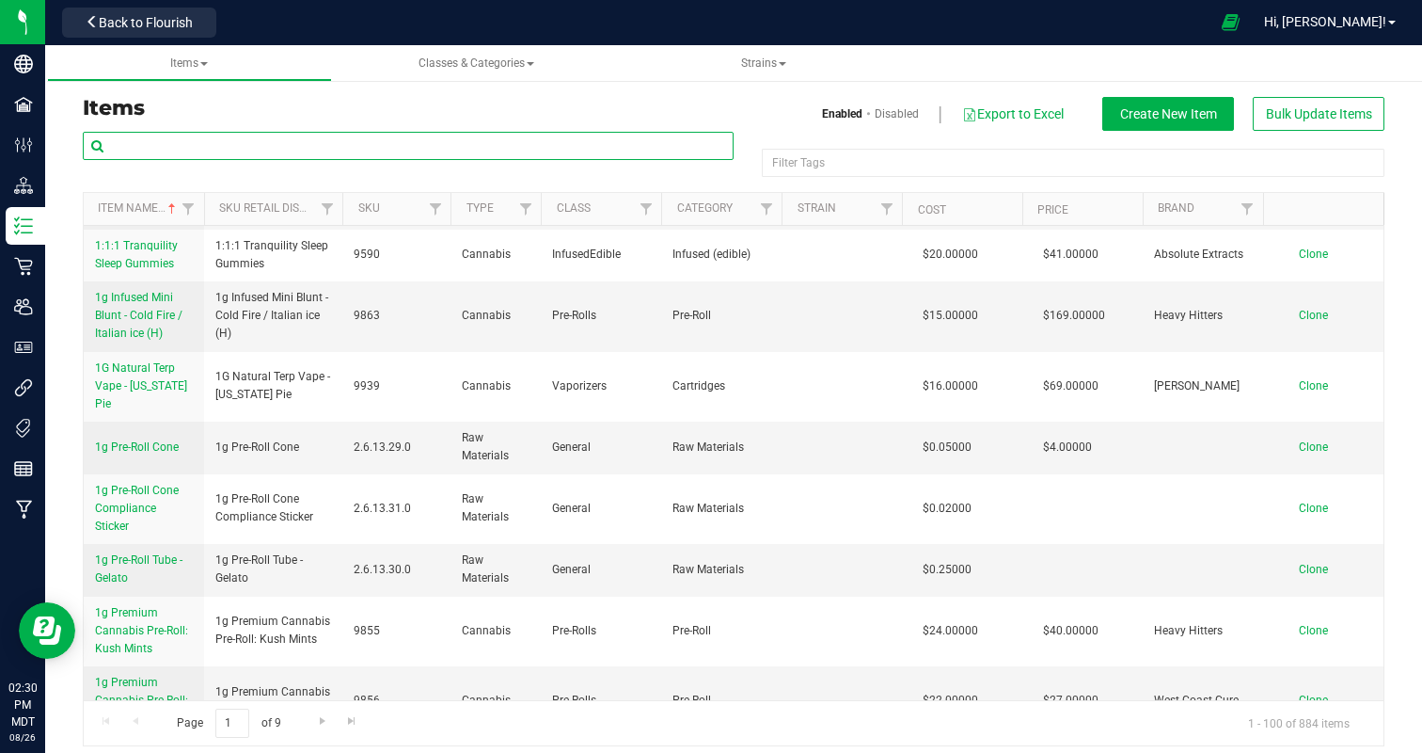
click at [204, 137] on input "text" at bounding box center [408, 146] width 651 height 28
type input "alpine"
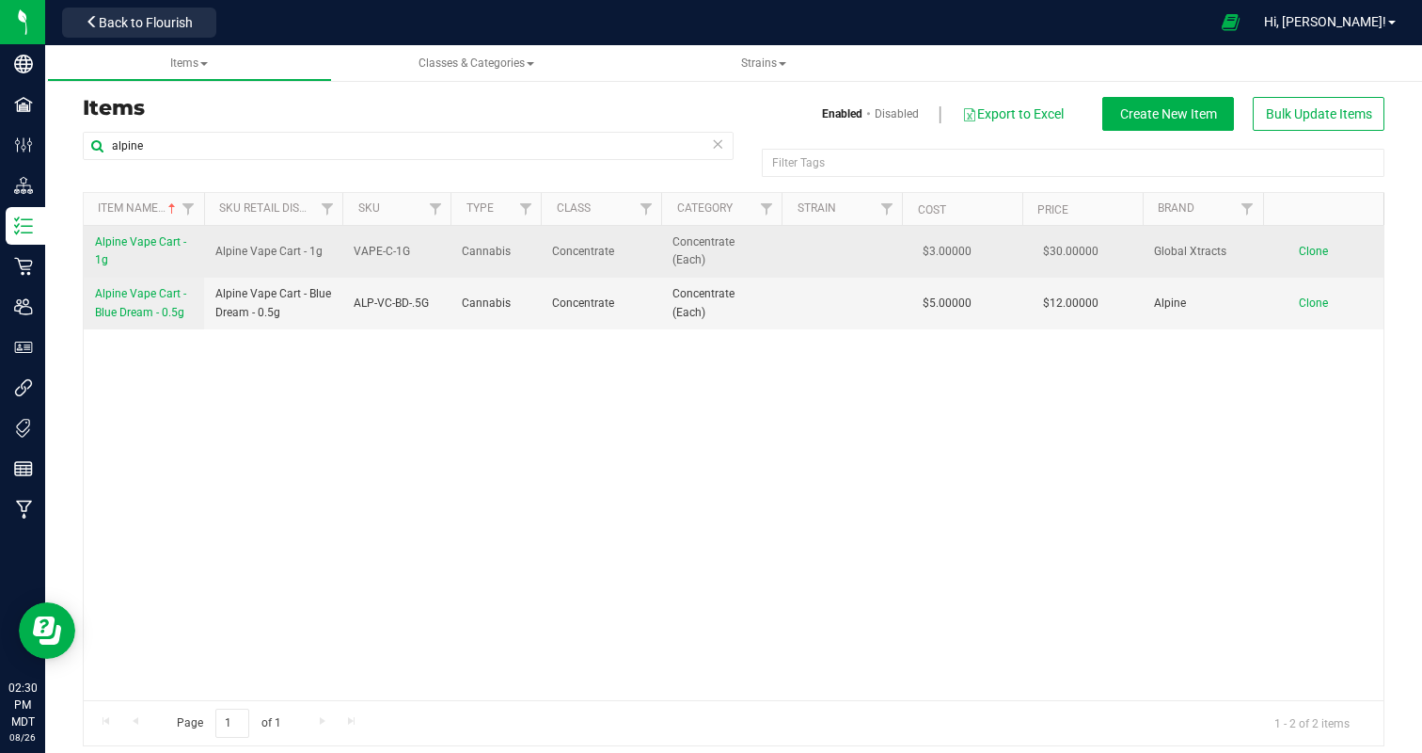
click at [110, 246] on span "Alpine Vape Cart - 1g" at bounding box center [140, 250] width 91 height 31
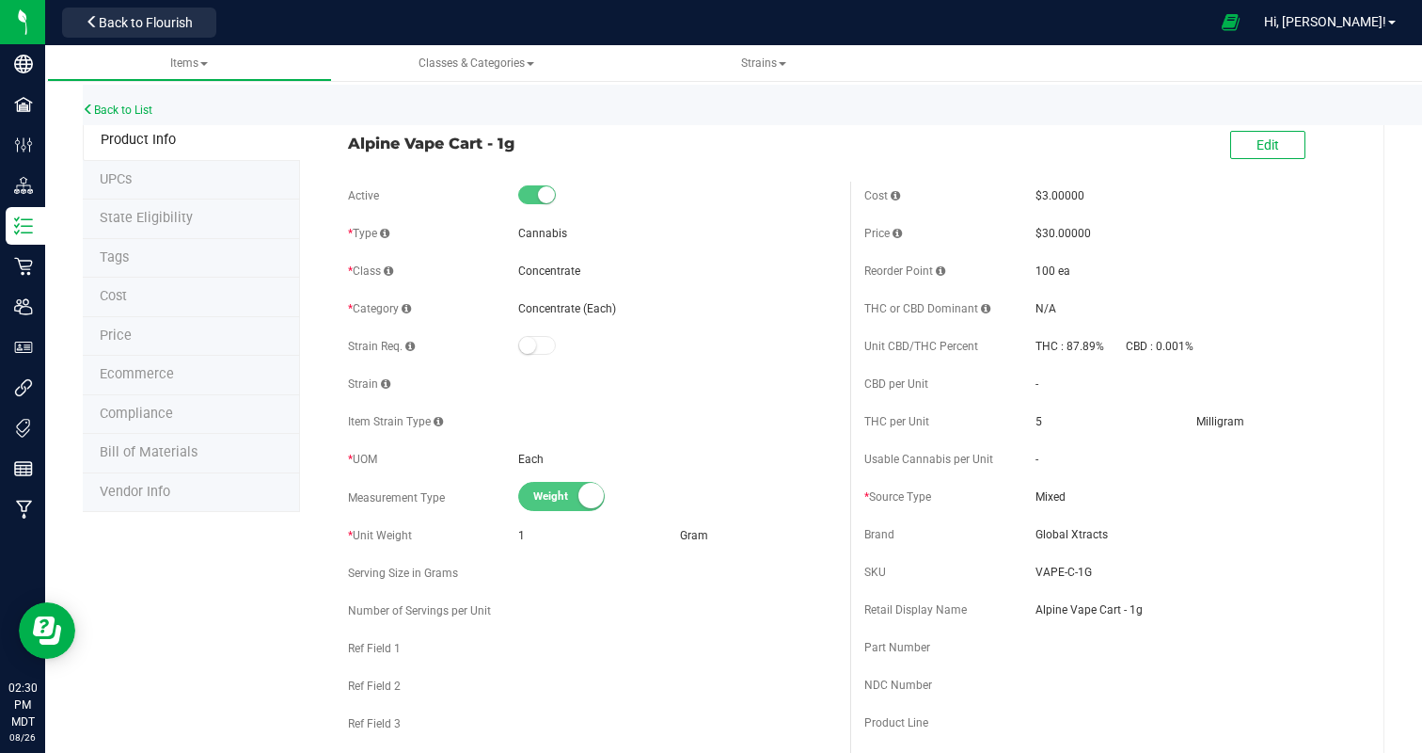
click at [108, 372] on span "Ecommerce" at bounding box center [137, 374] width 74 height 16
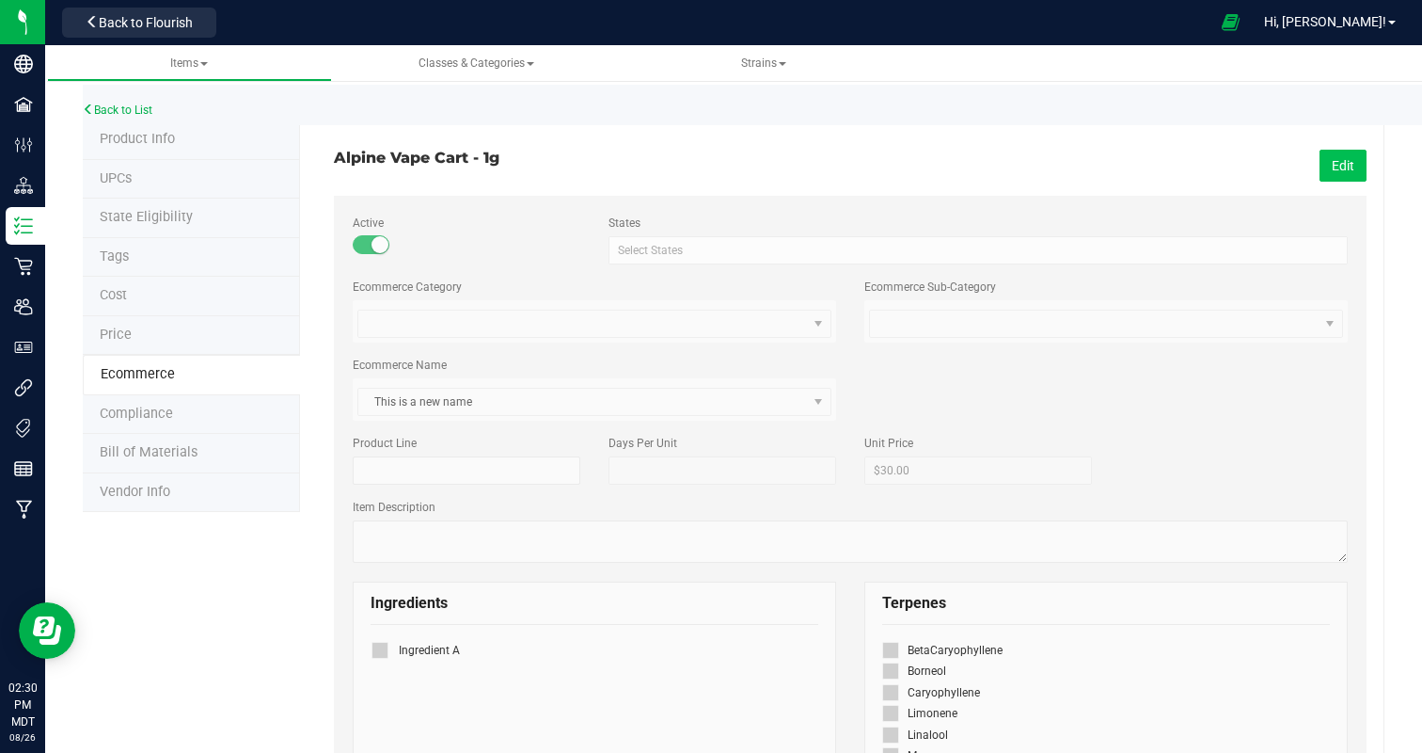
click at [1340, 168] on button "Edit" at bounding box center [1343, 166] width 47 height 32
click at [413, 321] on span at bounding box center [582, 323] width 449 height 26
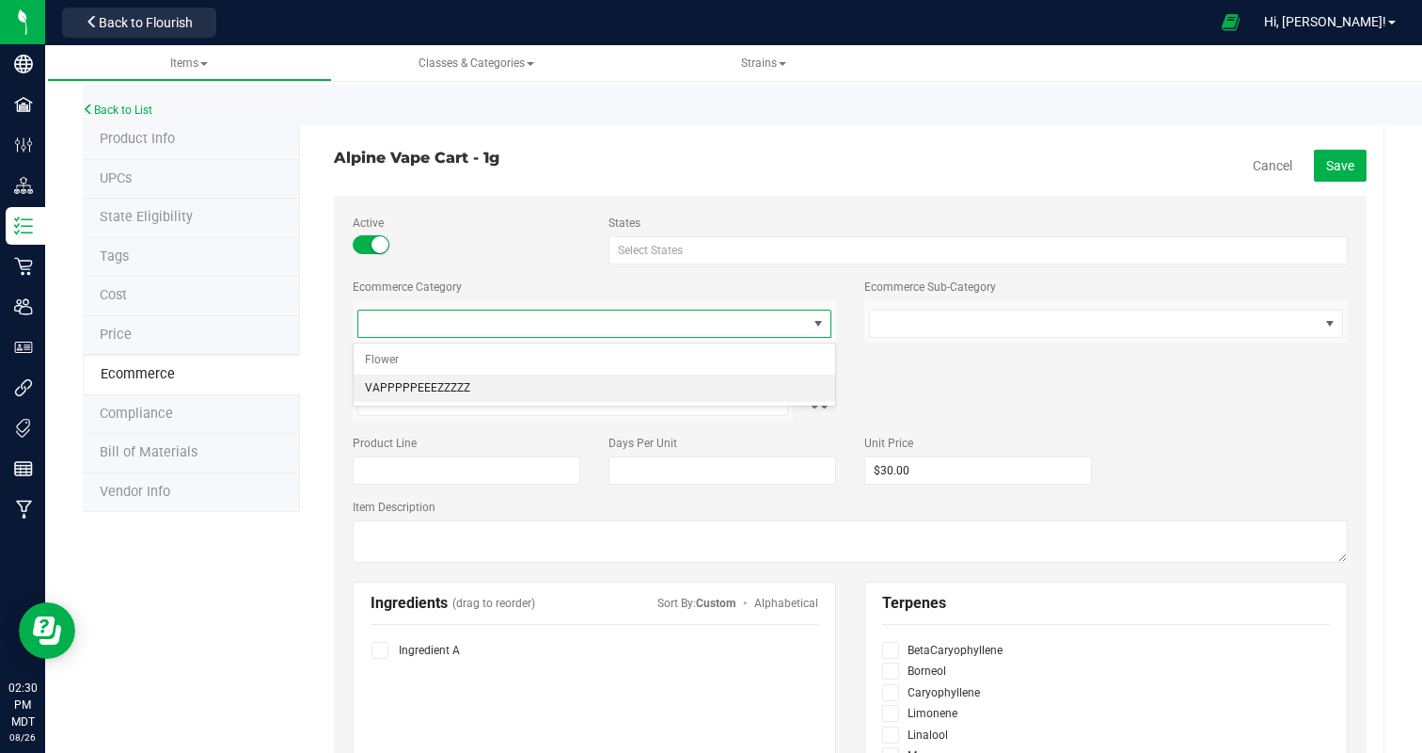
click at [429, 387] on li "VAPPPPPEEEZZZZZ" at bounding box center [595, 388] width 482 height 28
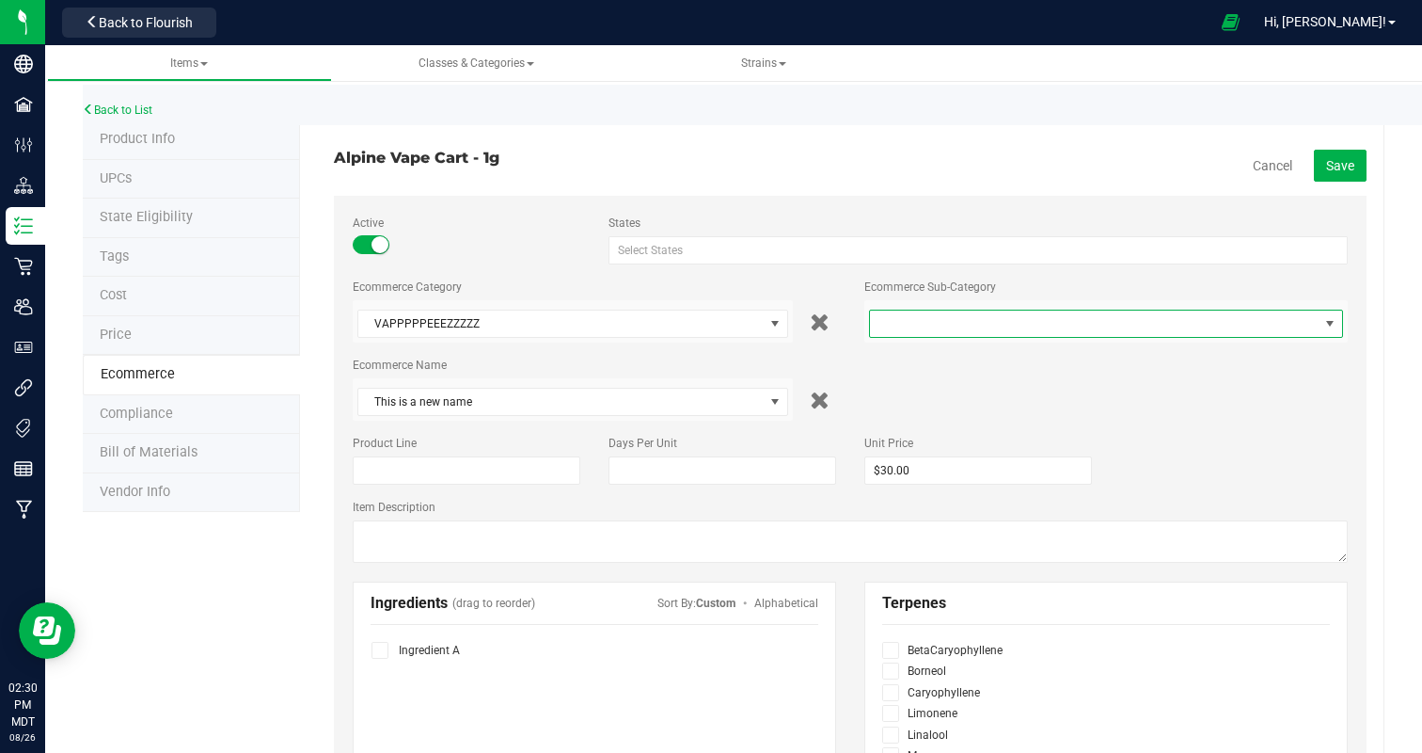
click at [1066, 322] on span at bounding box center [1094, 323] width 449 height 26
click at [1048, 388] on li "Tier 1 Flower" at bounding box center [1106, 388] width 482 height 28
click at [1337, 169] on span "Save" at bounding box center [1340, 165] width 28 height 15
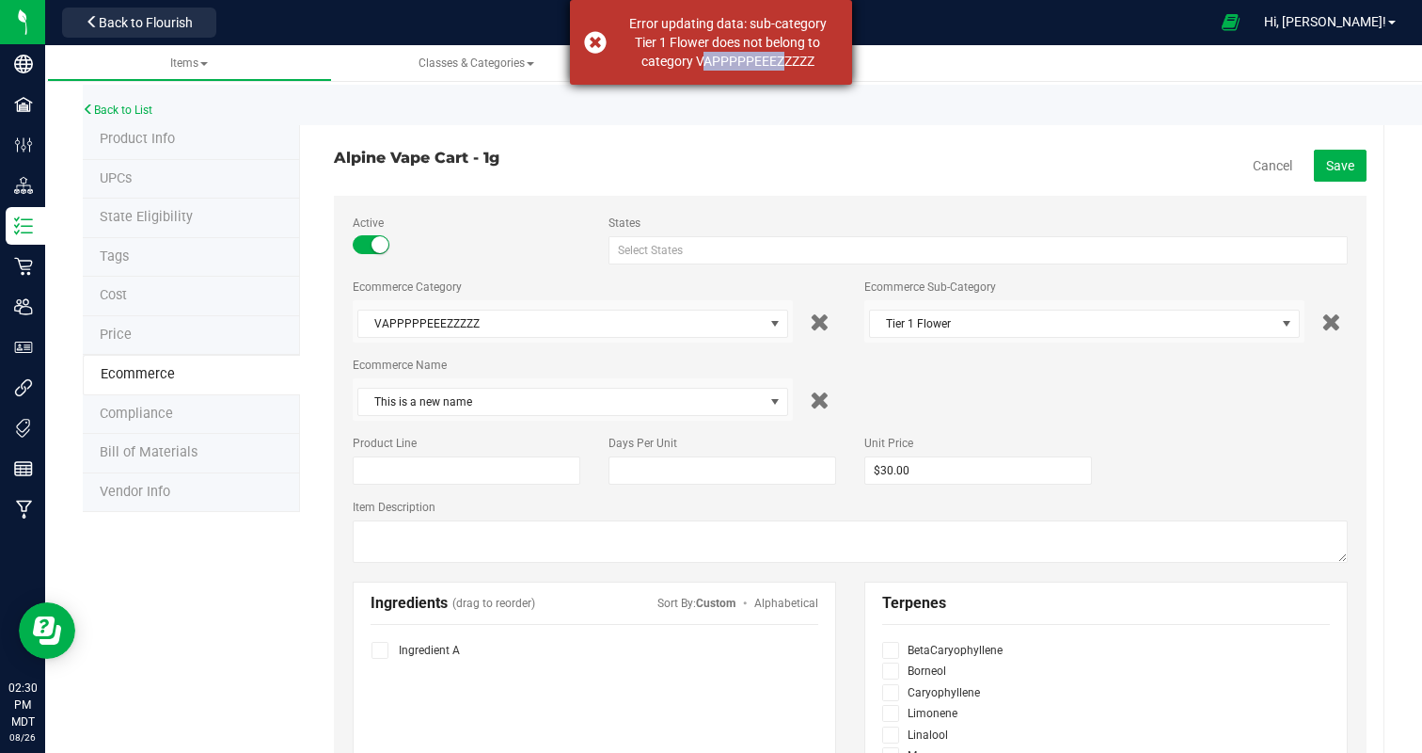
drag, startPoint x: 746, startPoint y: 60, endPoint x: 608, endPoint y: 53, distance: 138.5
click at [608, 53] on div "Error updating data: sub-category Tier 1 Flower does not belong to category VAP…" at bounding box center [711, 42] width 282 height 85
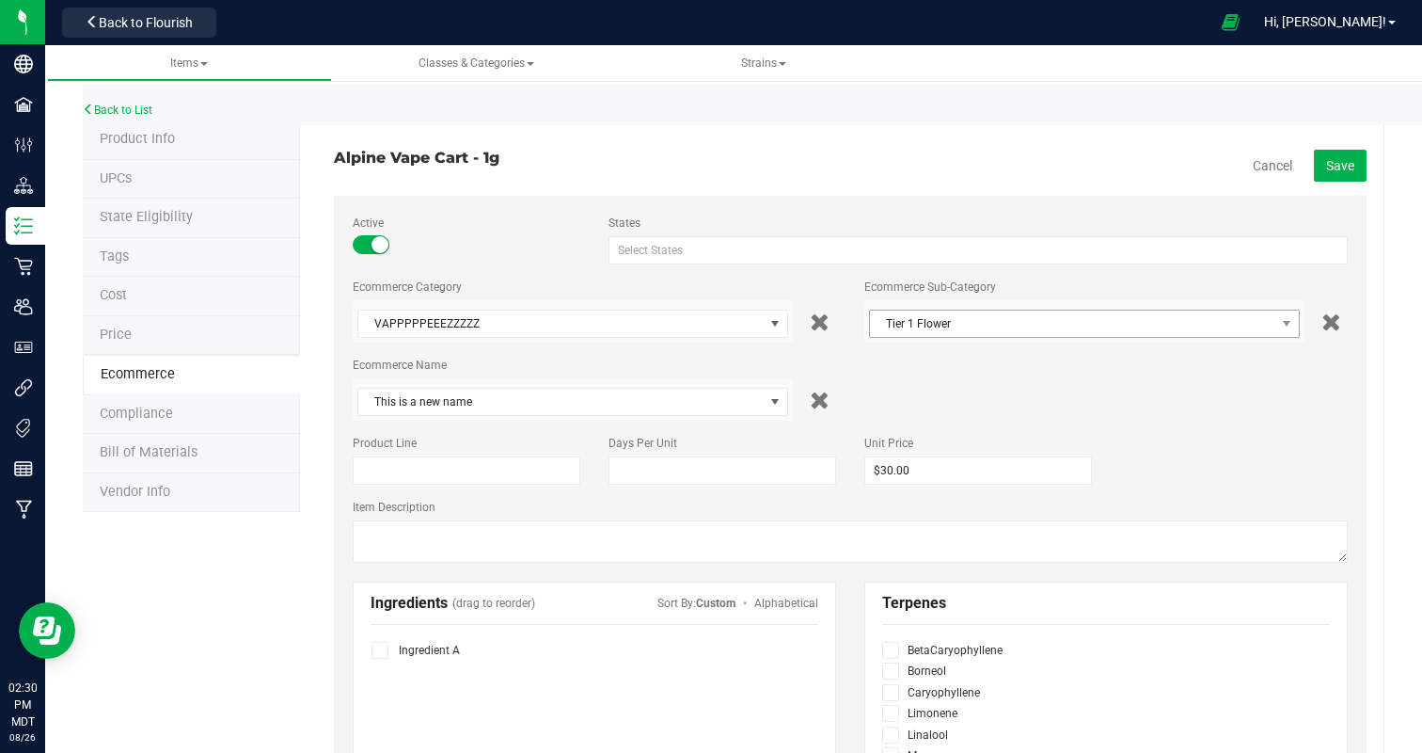
click at [943, 329] on span "Tier 1 Flower" at bounding box center [1072, 323] width 405 height 26
click at [926, 368] on li "One Puff and Pass" at bounding box center [1084, 360] width 438 height 28
click at [1342, 170] on span "Save" at bounding box center [1340, 165] width 28 height 15
